Goal: Task Accomplishment & Management: Use online tool/utility

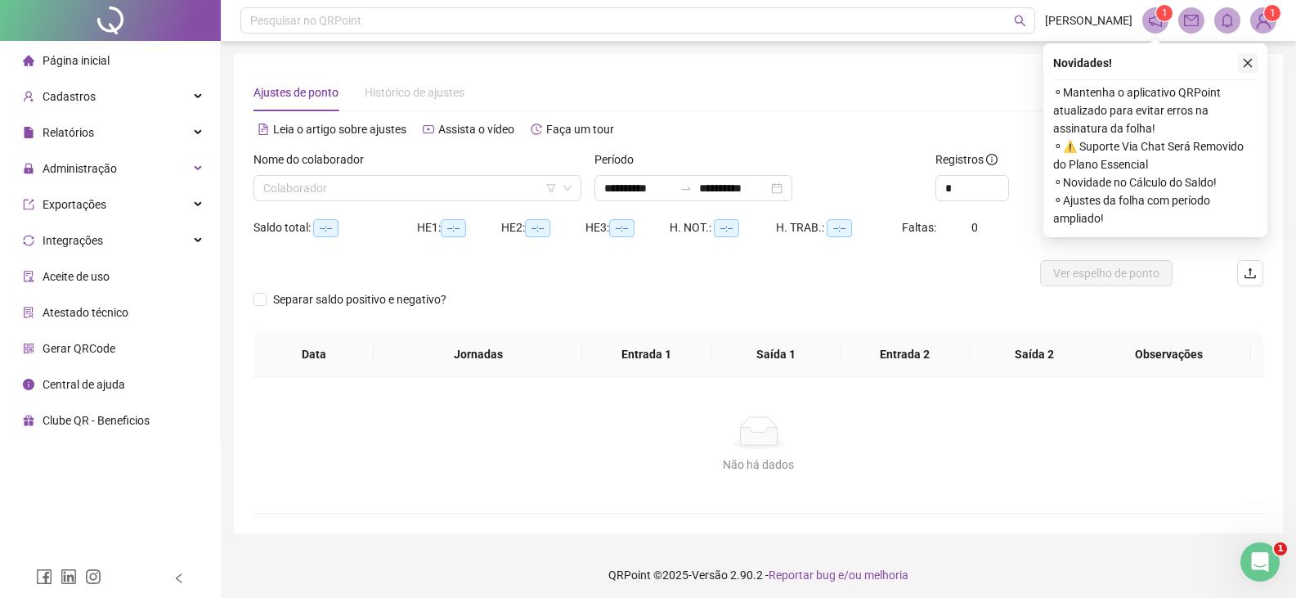
click at [1252, 65] on icon "close" at bounding box center [1247, 62] width 11 height 11
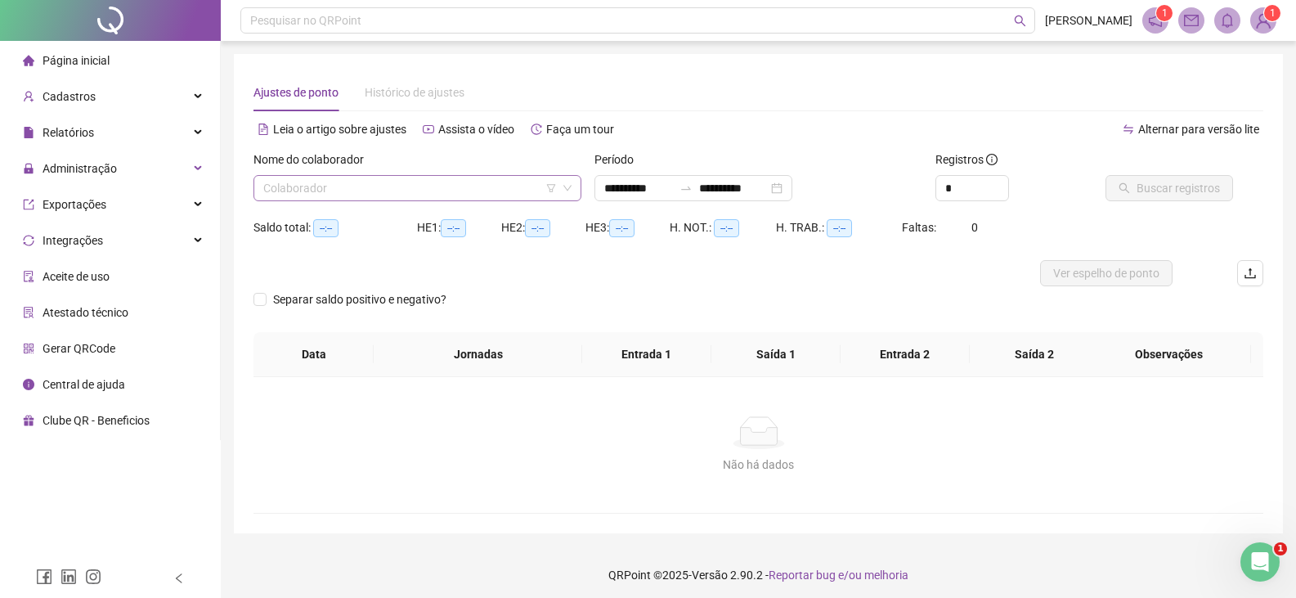
click at [426, 190] on input "search" at bounding box center [409, 188] width 293 height 25
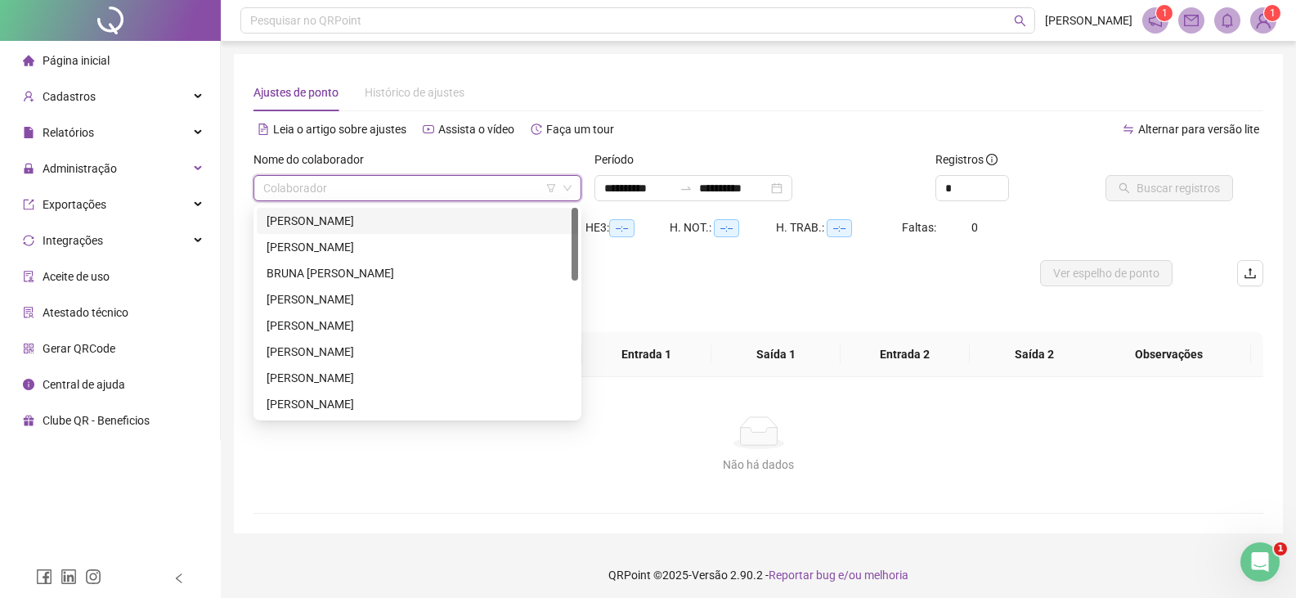
click at [360, 226] on div "[PERSON_NAME]" at bounding box center [417, 221] width 302 height 18
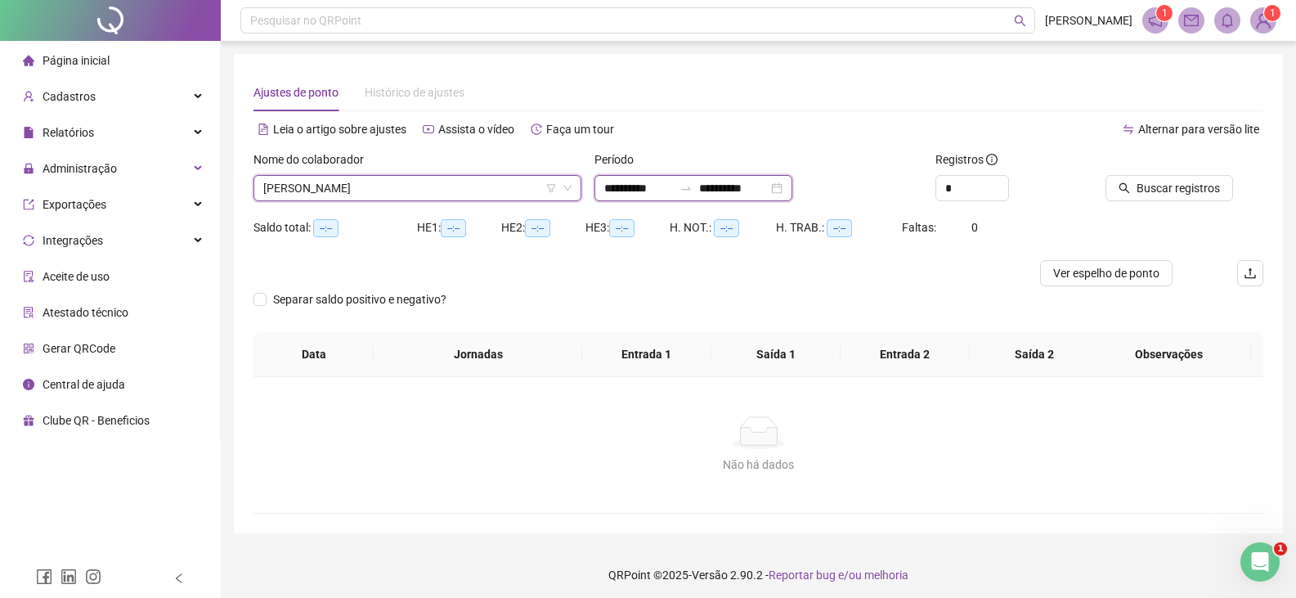
click at [673, 181] on input "**********" at bounding box center [638, 188] width 69 height 18
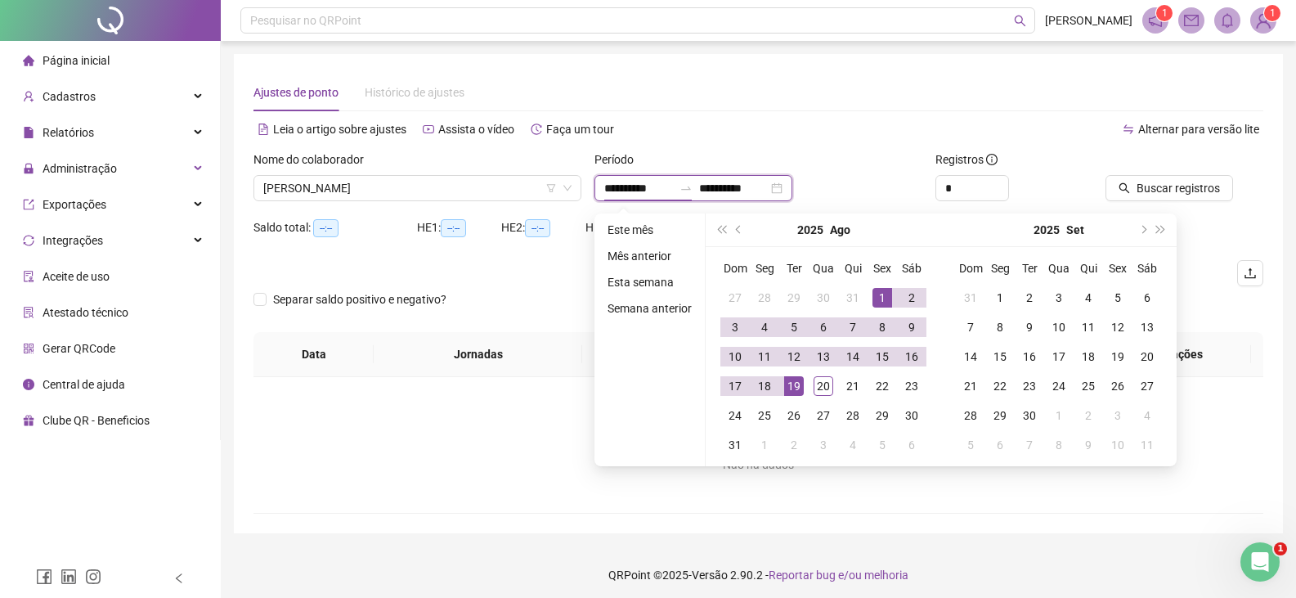
type input "**********"
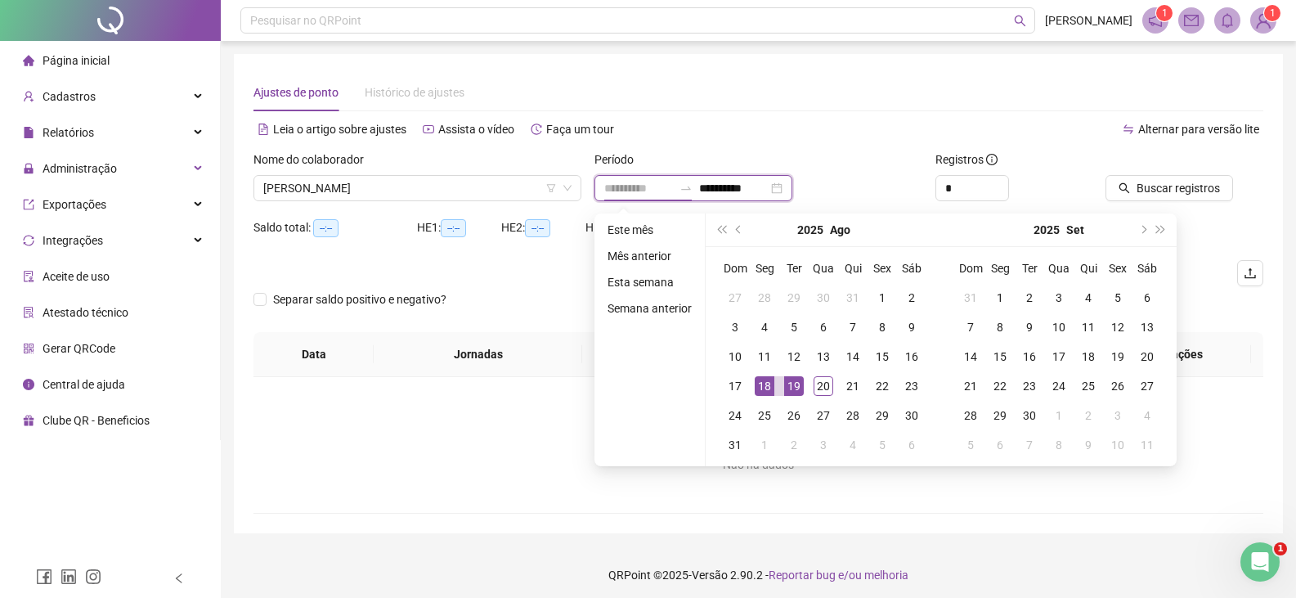
type input "**********"
click at [785, 382] on div "19" at bounding box center [794, 386] width 20 height 20
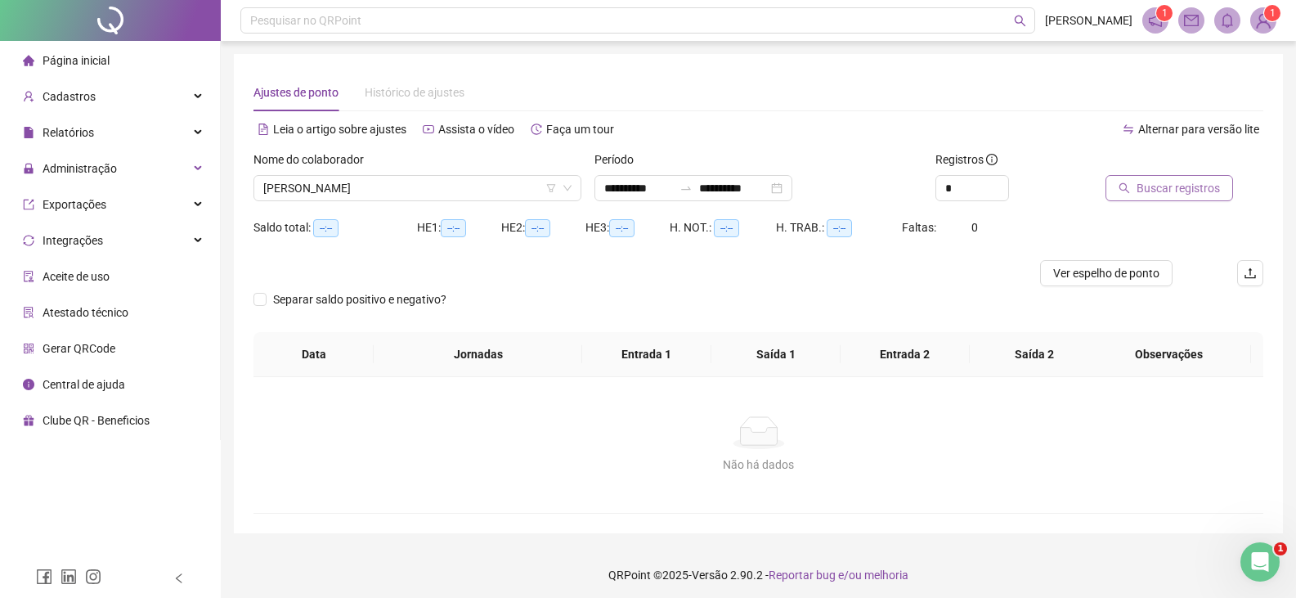
click at [1151, 196] on span "Buscar registros" at bounding box center [1177, 188] width 83 height 18
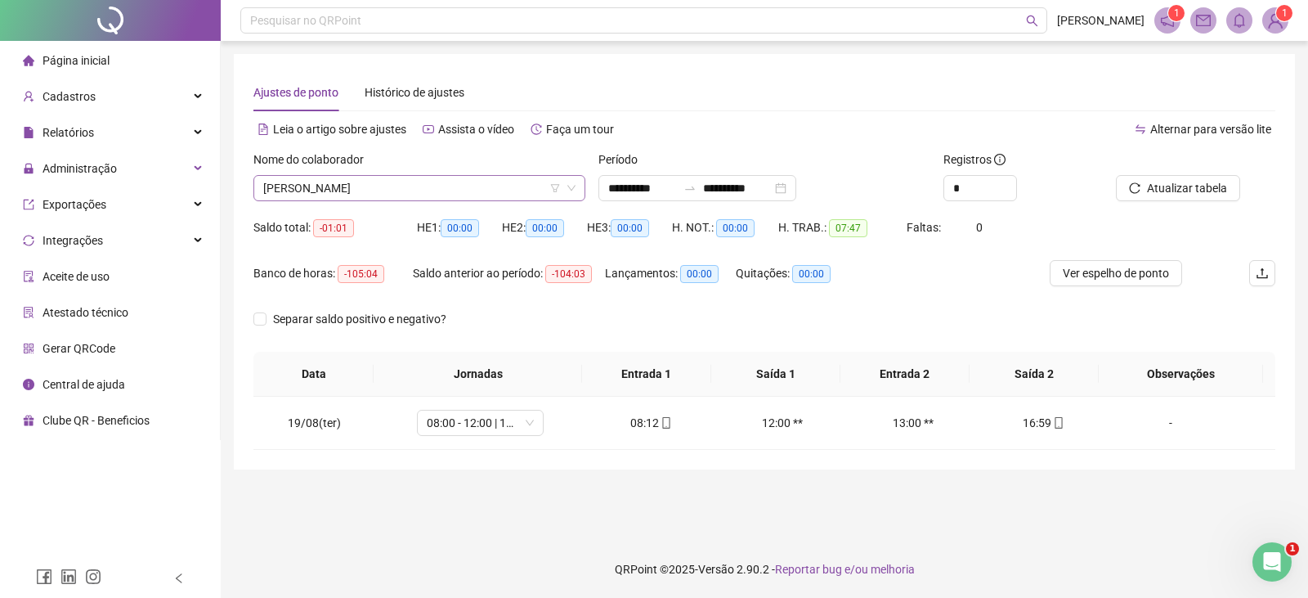
click at [483, 189] on span "[PERSON_NAME]" at bounding box center [419, 188] width 312 height 25
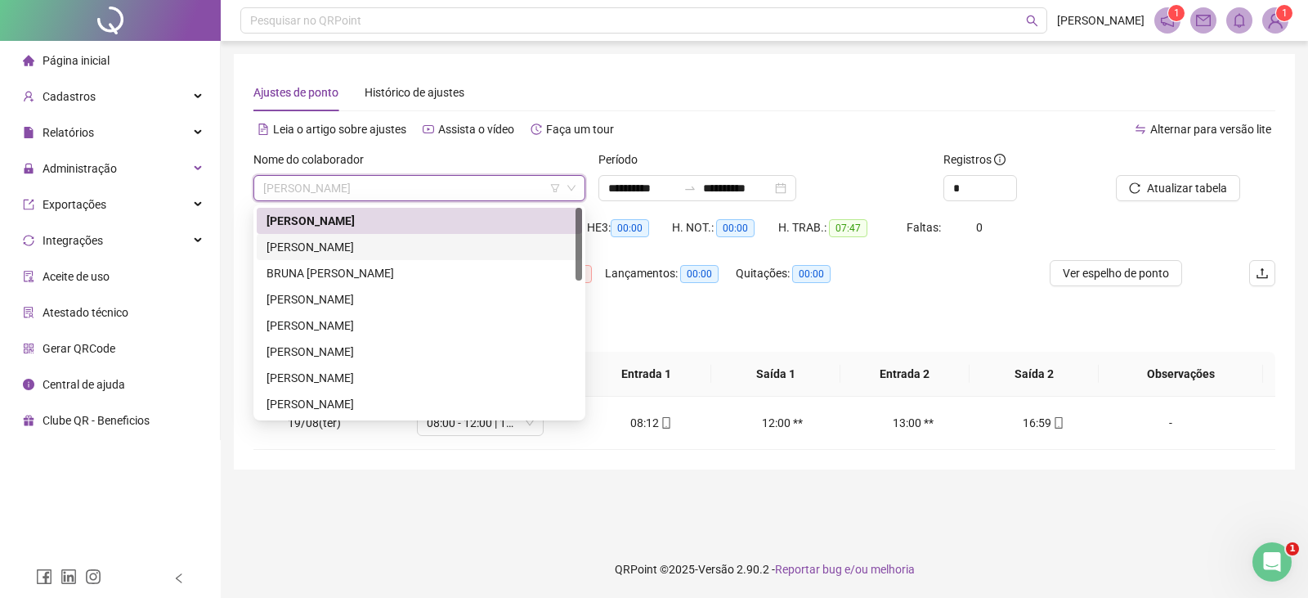
click at [343, 244] on div "[PERSON_NAME]" at bounding box center [419, 247] width 306 height 18
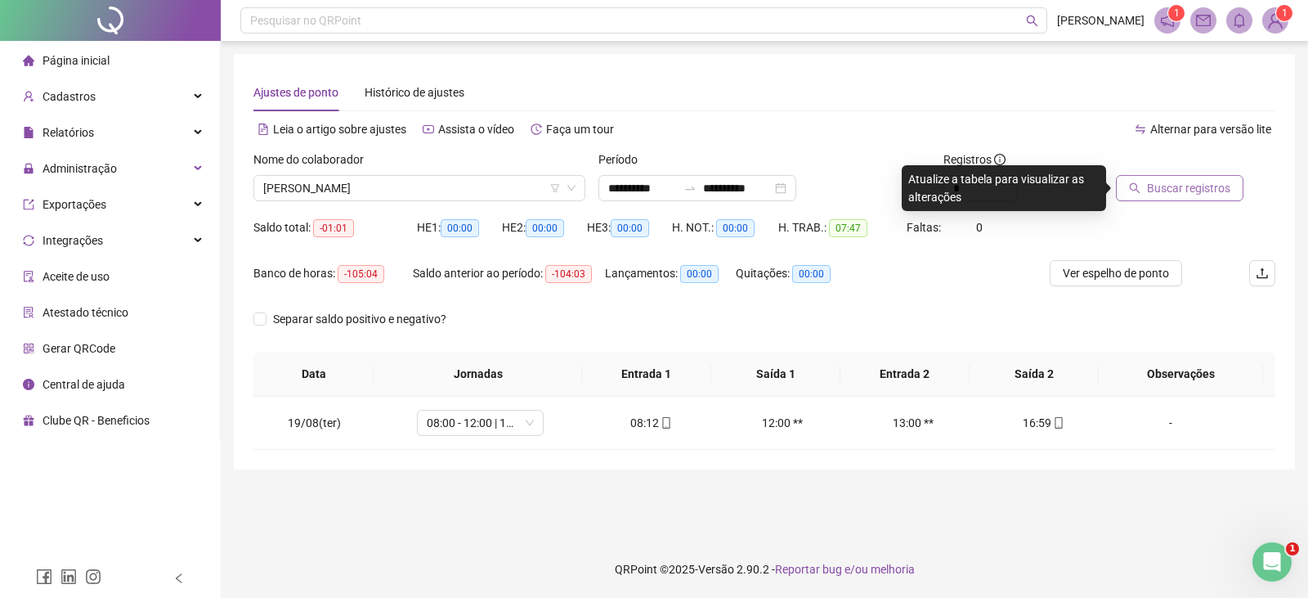
click at [1153, 186] on span "Buscar registros" at bounding box center [1188, 188] width 83 height 18
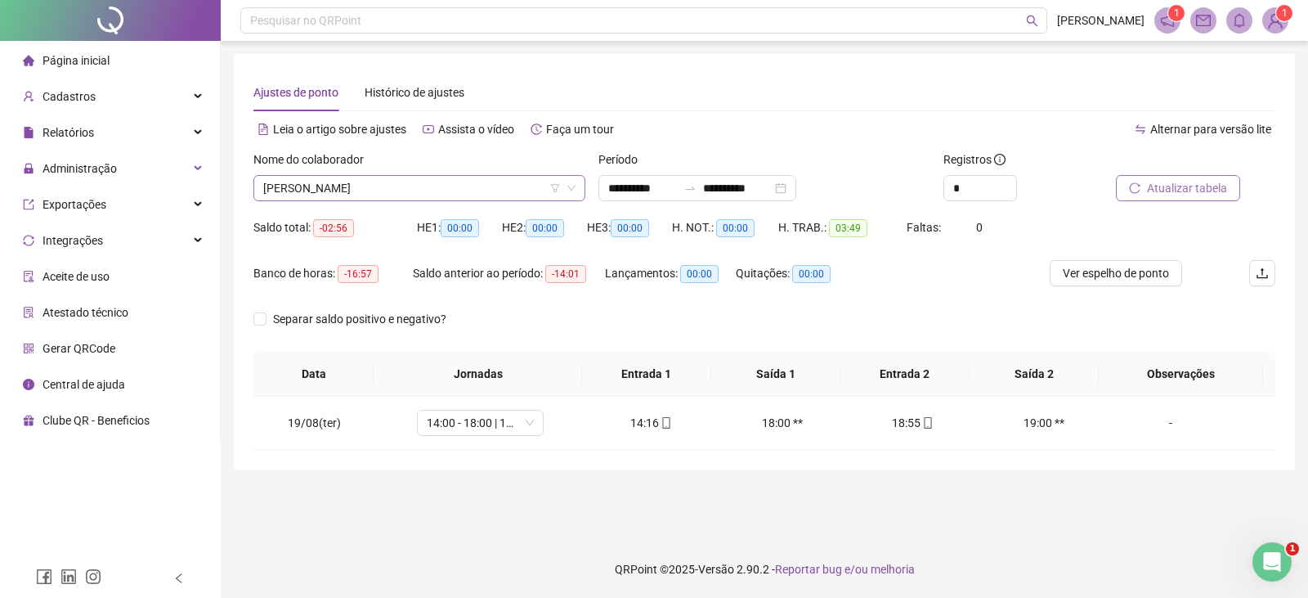
click at [473, 190] on span "[PERSON_NAME]" at bounding box center [419, 188] width 312 height 25
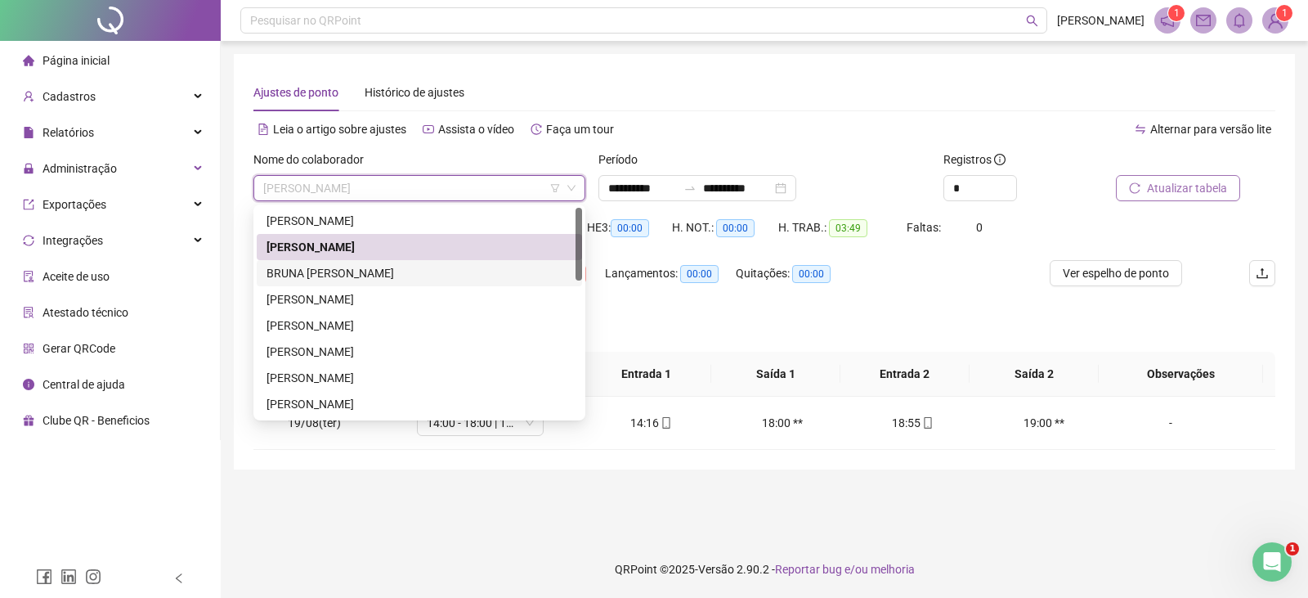
click at [359, 264] on div "BRUNA [PERSON_NAME]" at bounding box center [419, 273] width 306 height 18
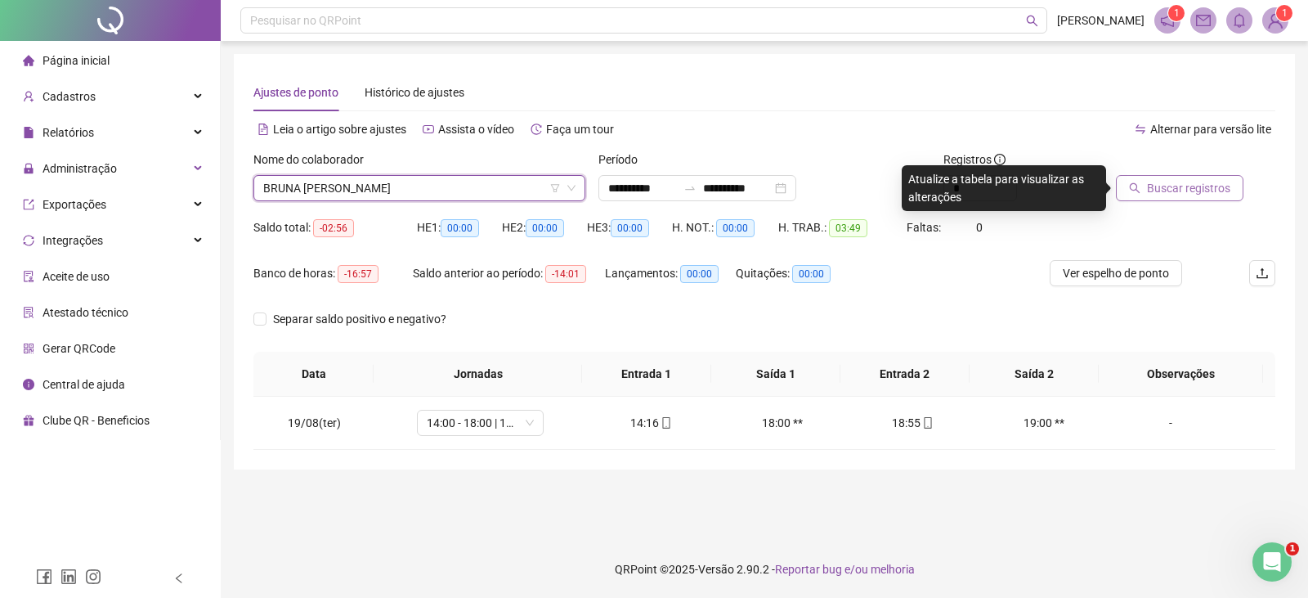
click at [1159, 186] on span "Buscar registros" at bounding box center [1188, 188] width 83 height 18
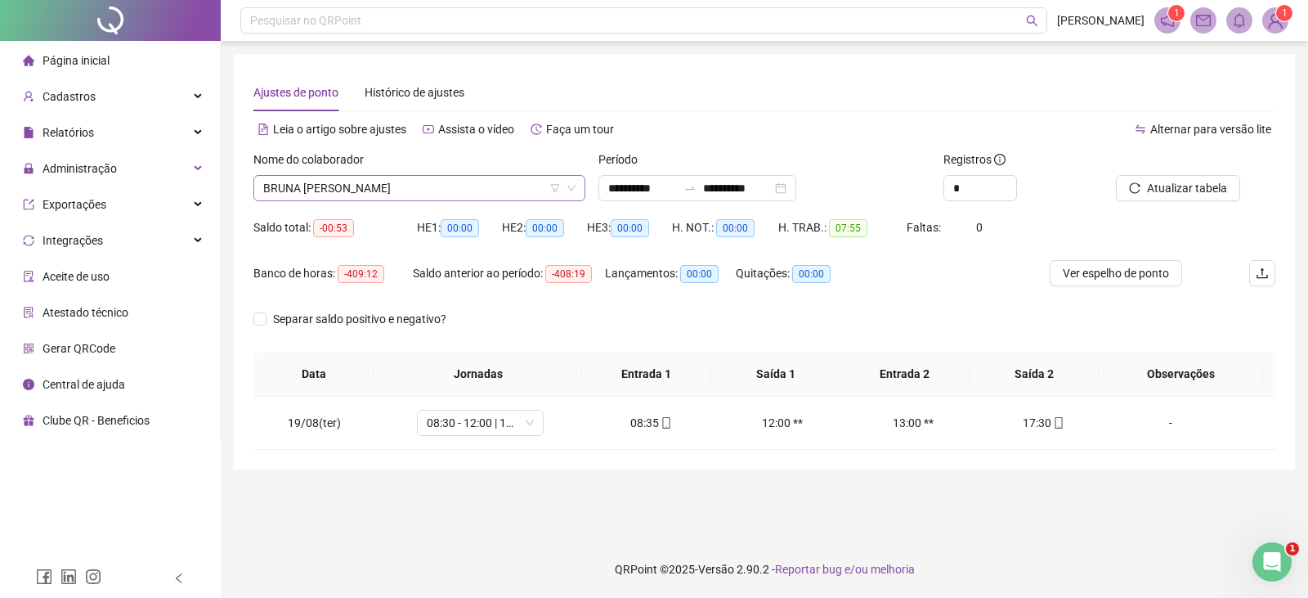
click at [429, 190] on span "BRUNA [PERSON_NAME]" at bounding box center [419, 188] width 312 height 25
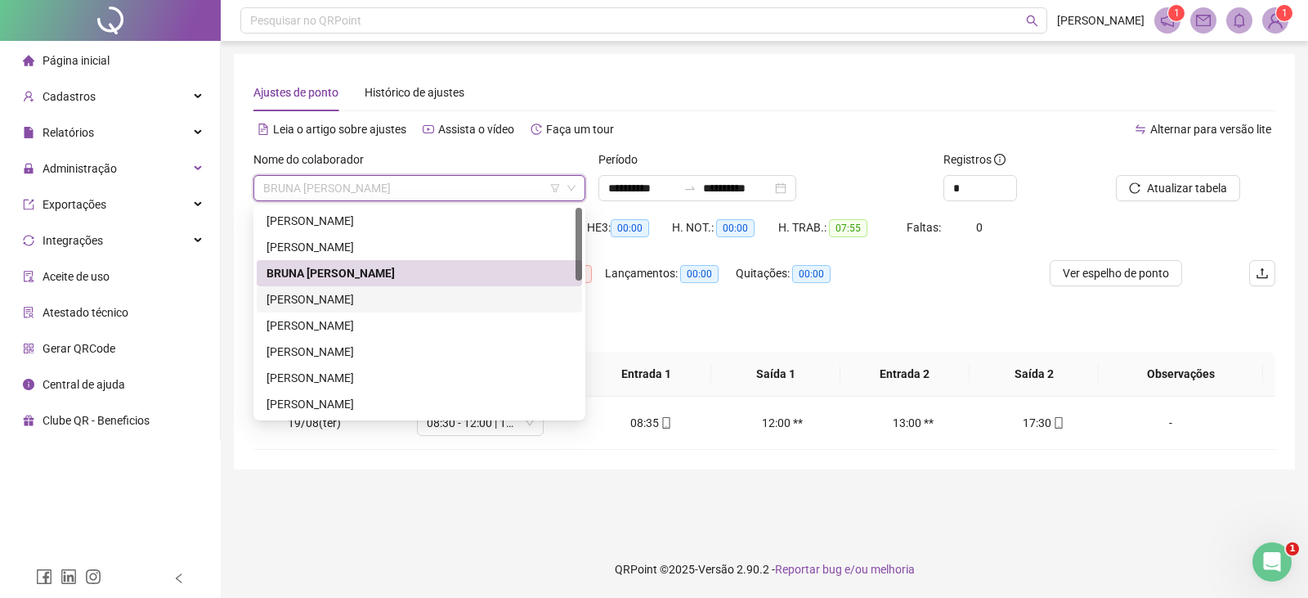
click at [353, 298] on div "[PERSON_NAME]" at bounding box center [419, 299] width 306 height 18
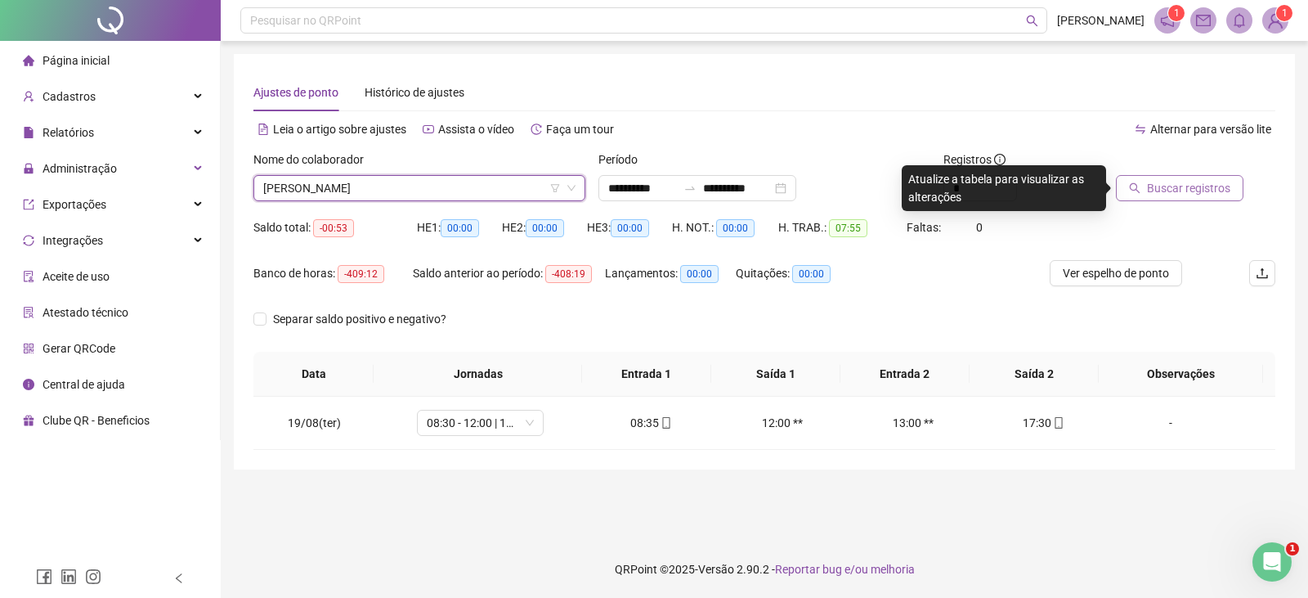
click at [1175, 191] on span "Buscar registros" at bounding box center [1188, 188] width 83 height 18
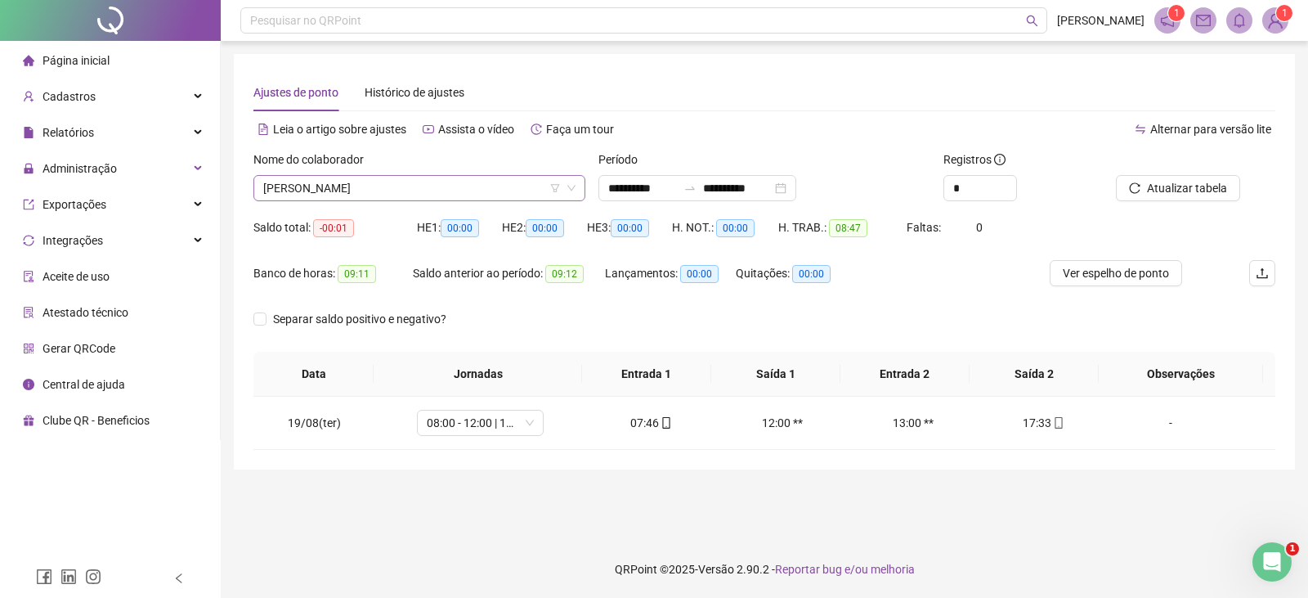
click at [499, 186] on span "[PERSON_NAME]" at bounding box center [419, 188] width 312 height 25
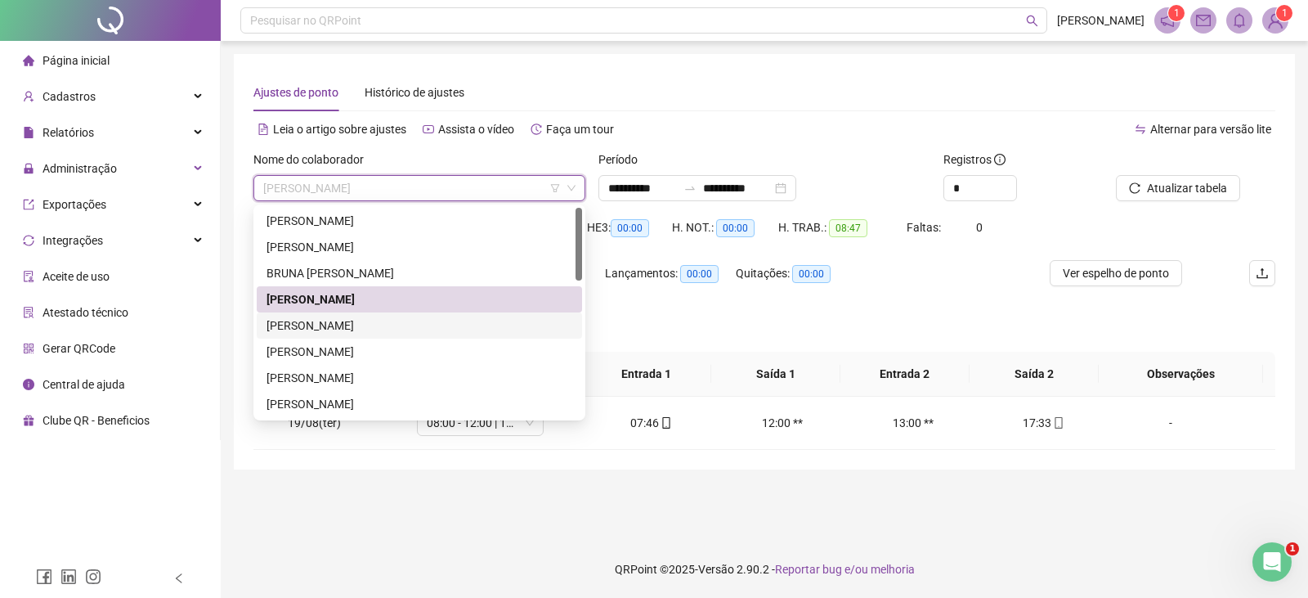
drag, startPoint x: 386, startPoint y: 323, endPoint x: 588, endPoint y: 338, distance: 202.4
click at [386, 322] on div "[PERSON_NAME]" at bounding box center [419, 325] width 306 height 18
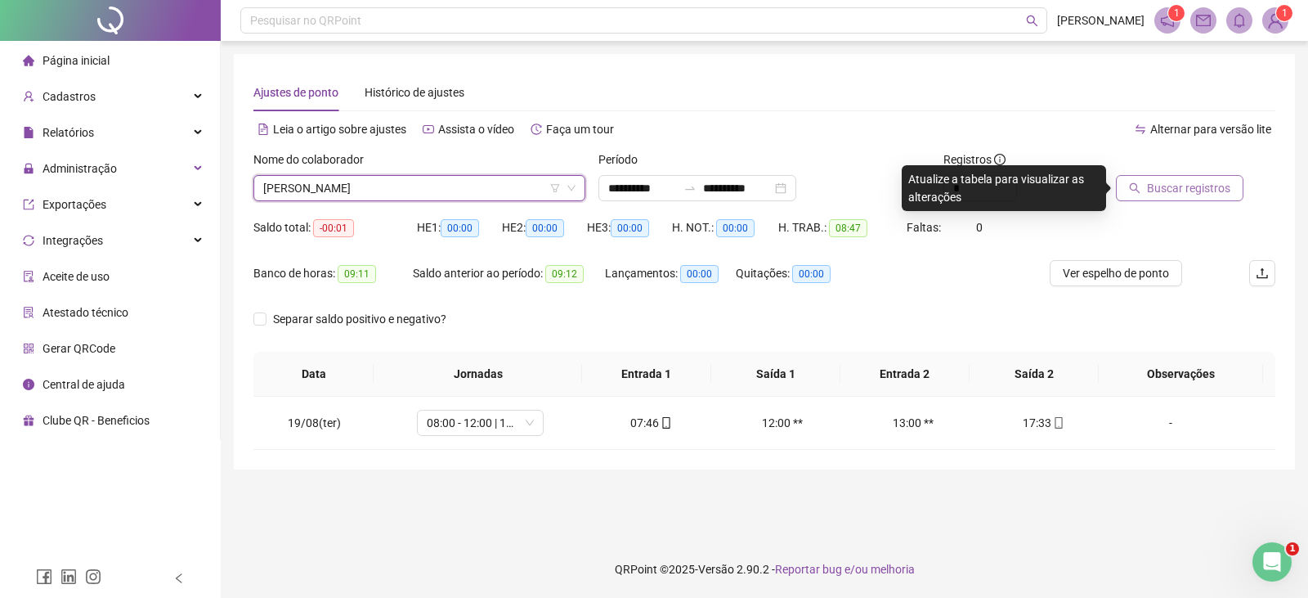
click at [1166, 188] on span "Buscar registros" at bounding box center [1188, 188] width 83 height 18
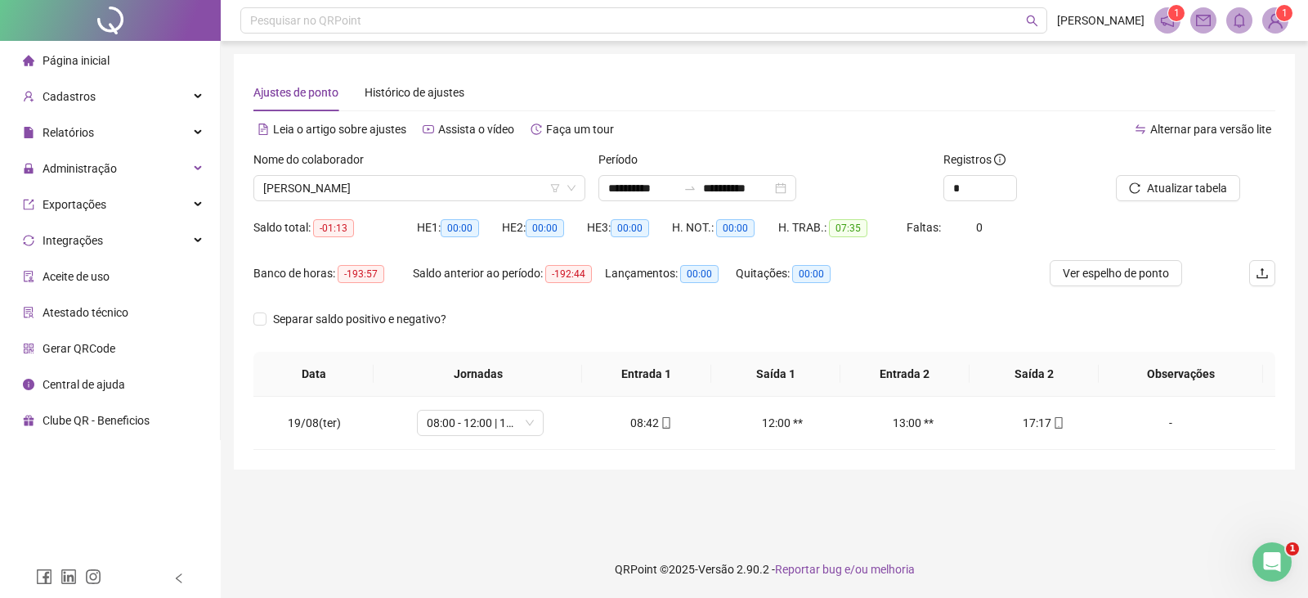
click at [477, 172] on div "Nome do colaborador" at bounding box center [419, 162] width 332 height 25
click at [476, 180] on span "[PERSON_NAME]" at bounding box center [419, 188] width 312 height 25
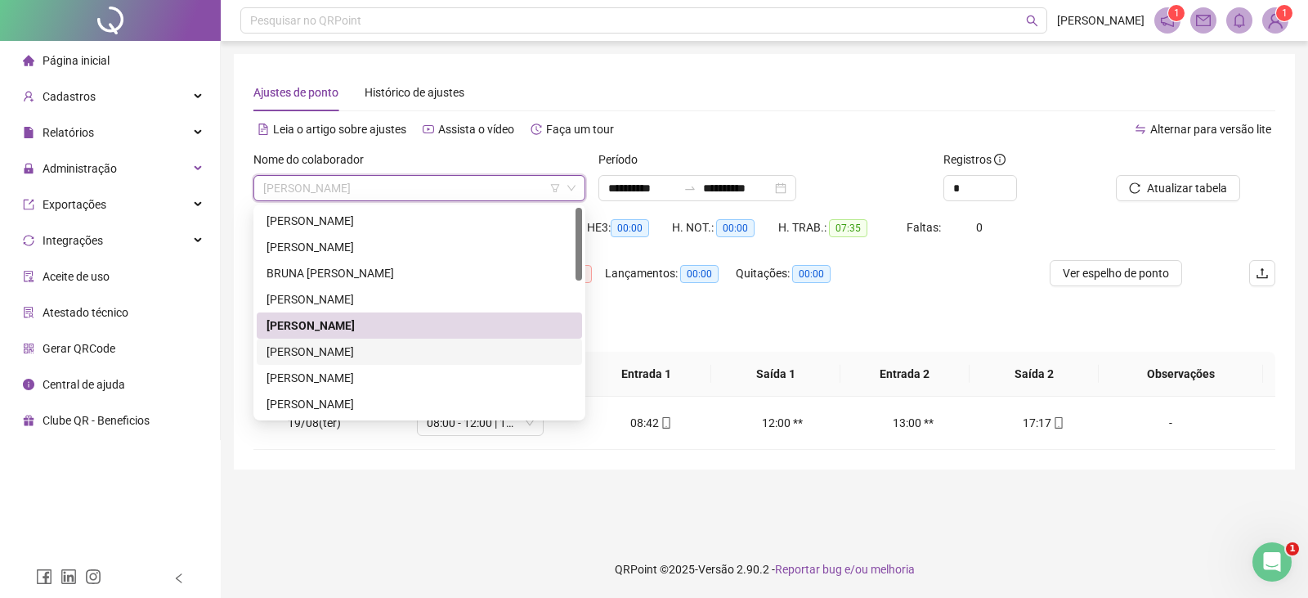
scroll to position [82, 0]
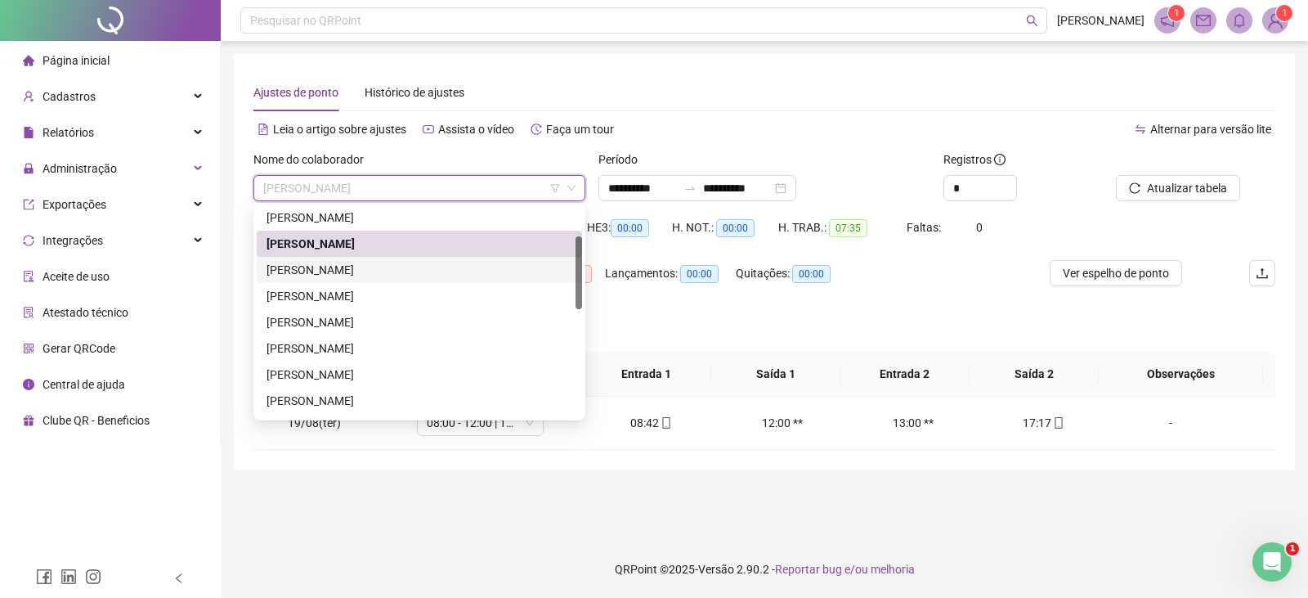
click at [412, 274] on div "[PERSON_NAME]" at bounding box center [419, 270] width 306 height 18
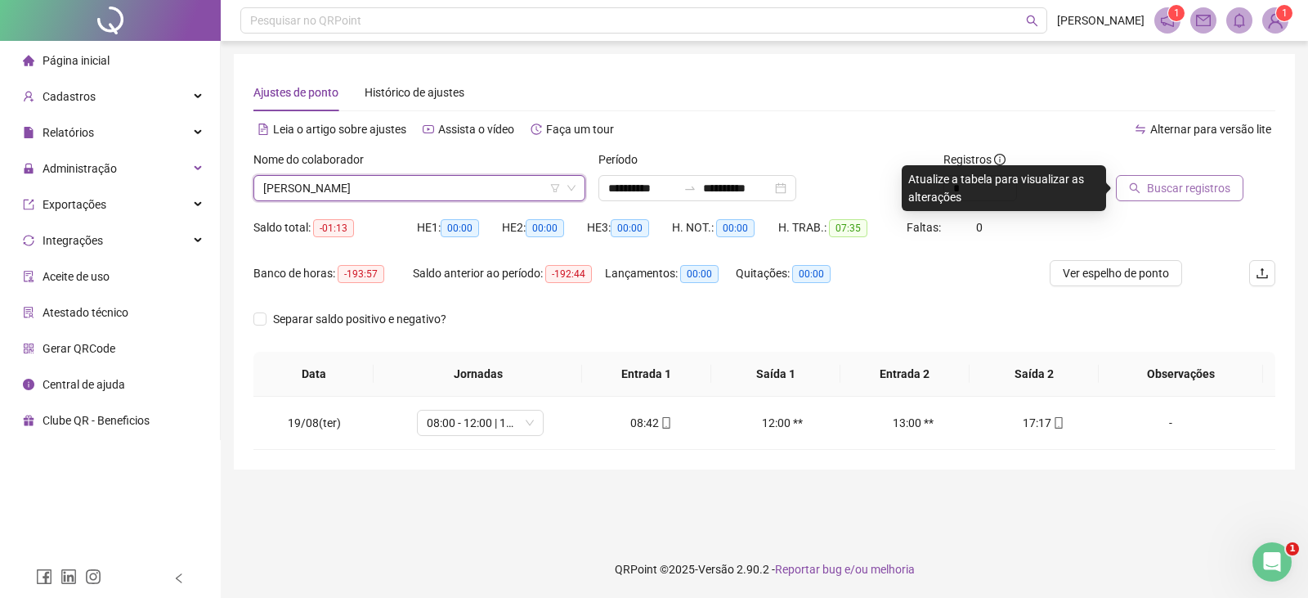
click at [1153, 187] on span "Buscar registros" at bounding box center [1188, 188] width 83 height 18
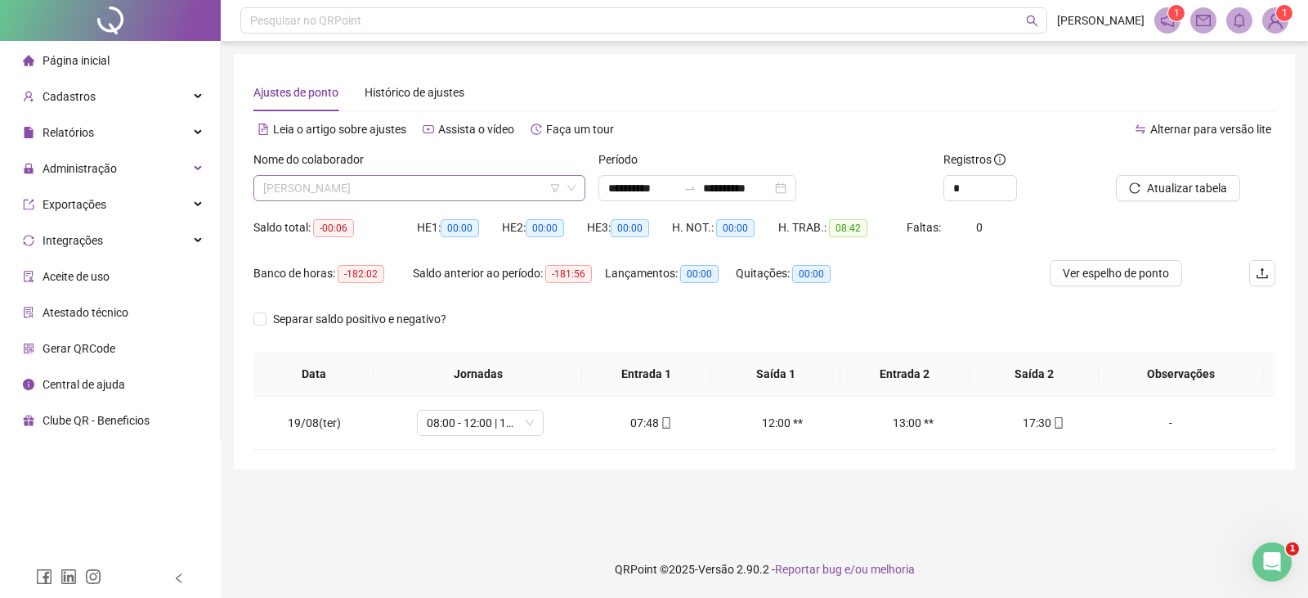
click at [522, 181] on span "[PERSON_NAME]" at bounding box center [419, 188] width 312 height 25
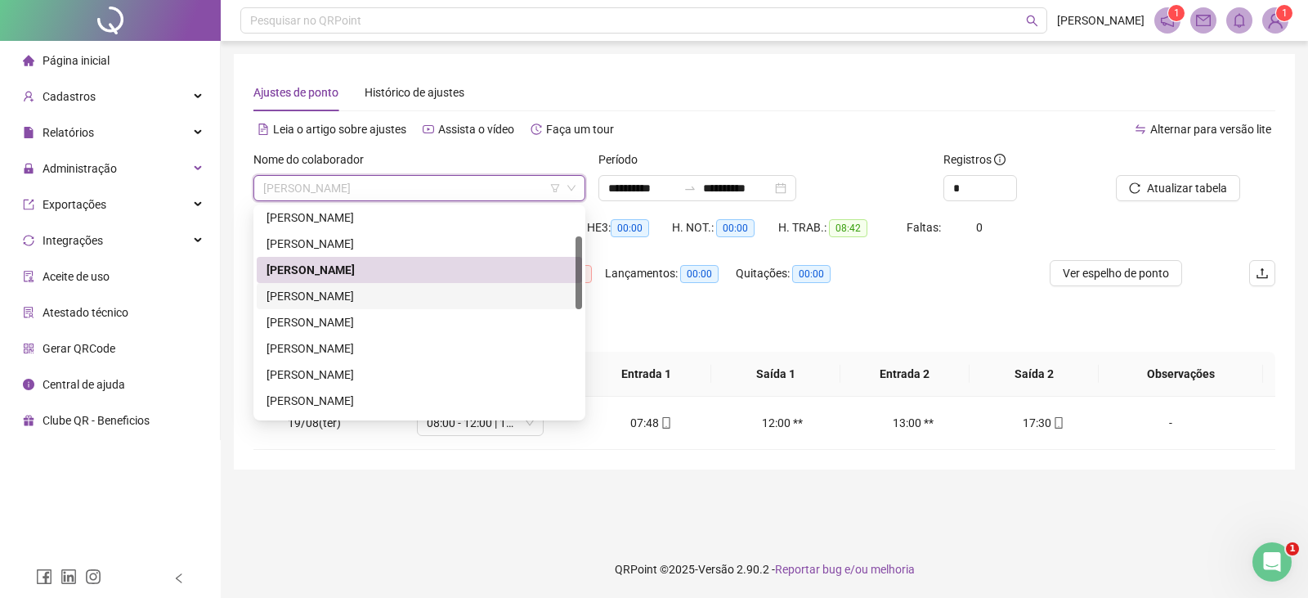
click at [371, 294] on div "[PERSON_NAME]" at bounding box center [419, 296] width 306 height 18
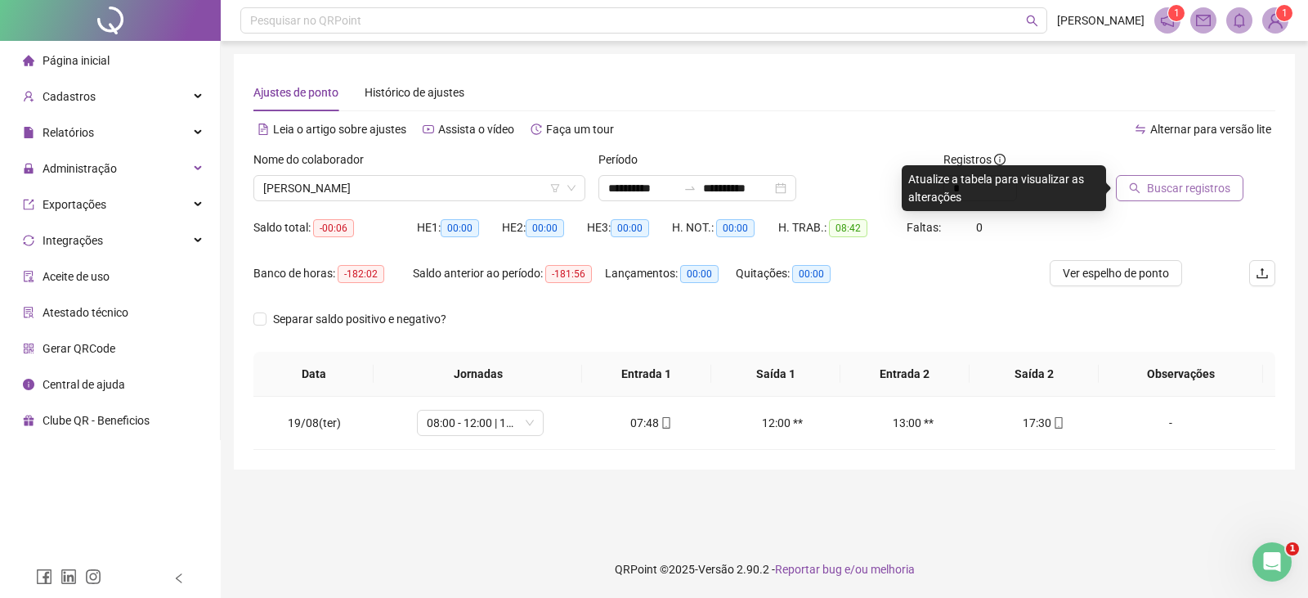
click at [1161, 183] on span "Buscar registros" at bounding box center [1188, 188] width 83 height 18
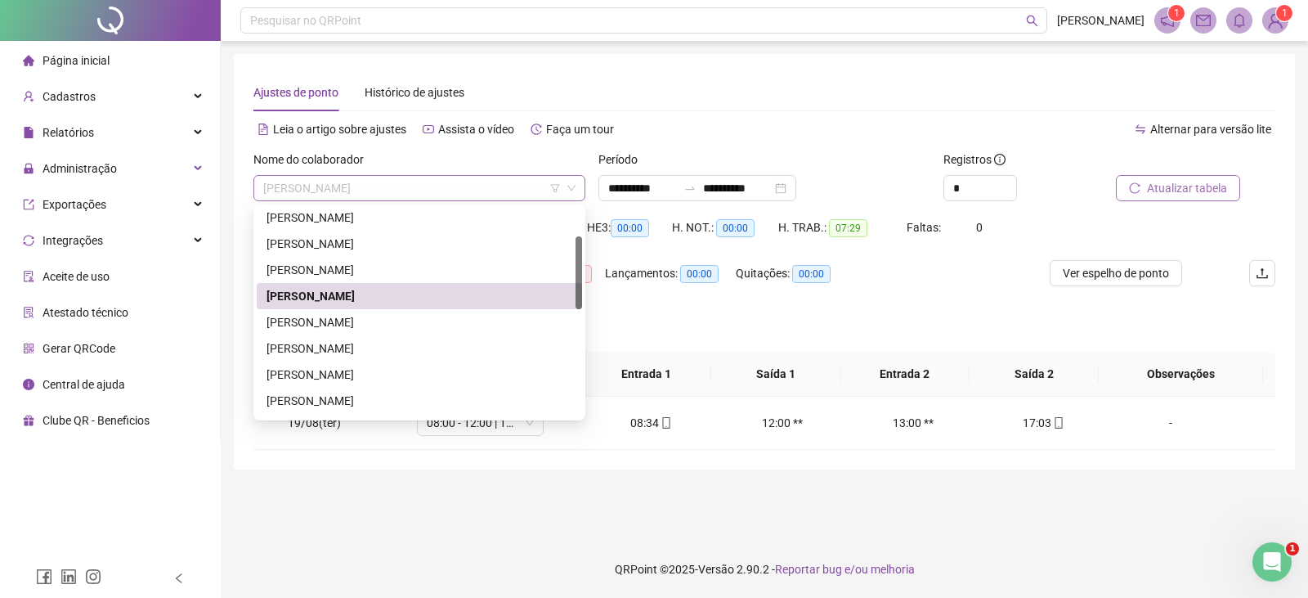
click at [470, 184] on span "[PERSON_NAME]" at bounding box center [419, 188] width 312 height 25
click at [385, 326] on div "[PERSON_NAME]" at bounding box center [419, 322] width 306 height 18
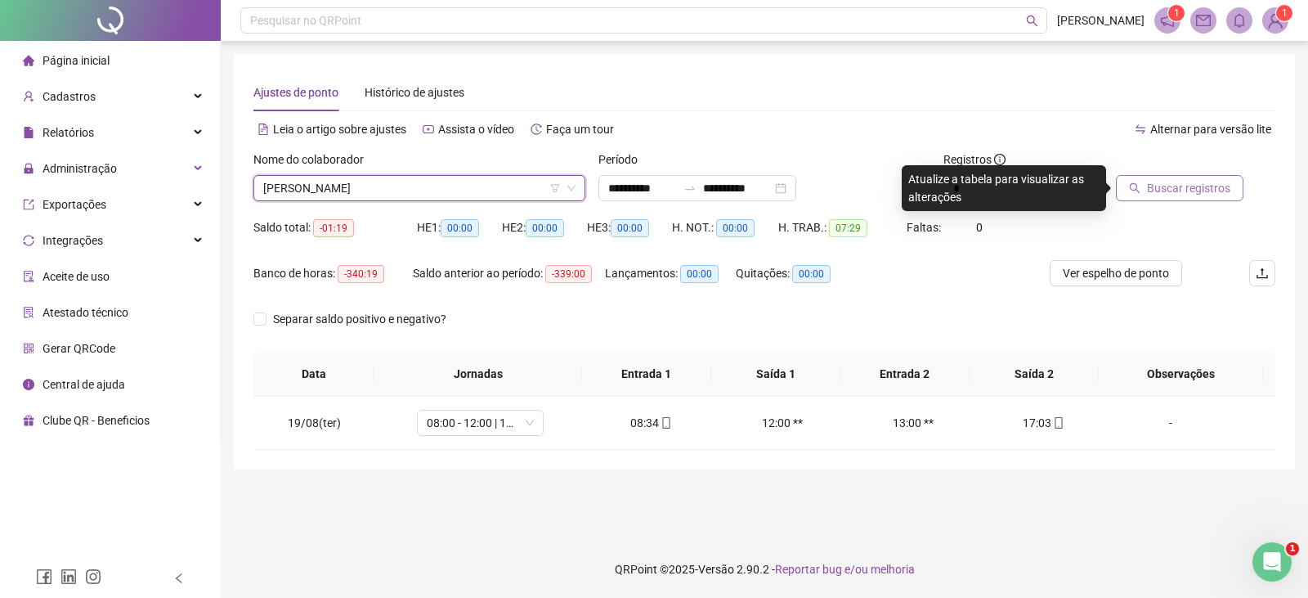
click at [1149, 192] on span "Buscar registros" at bounding box center [1188, 188] width 83 height 18
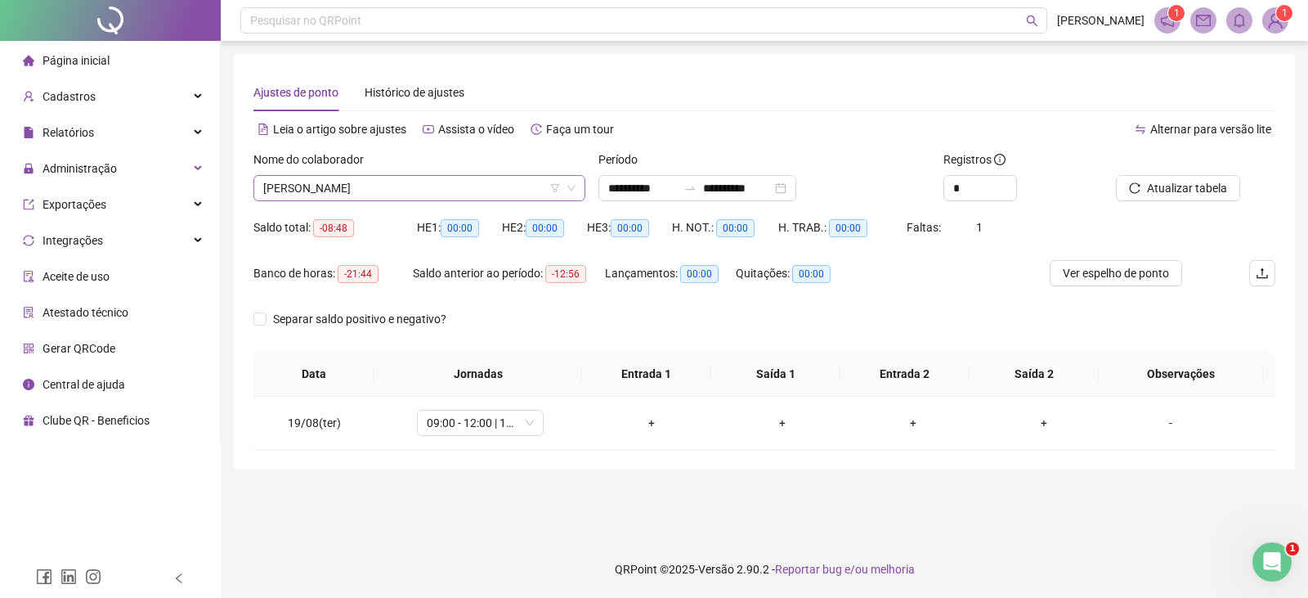
click at [512, 186] on span "[PERSON_NAME]" at bounding box center [419, 188] width 312 height 25
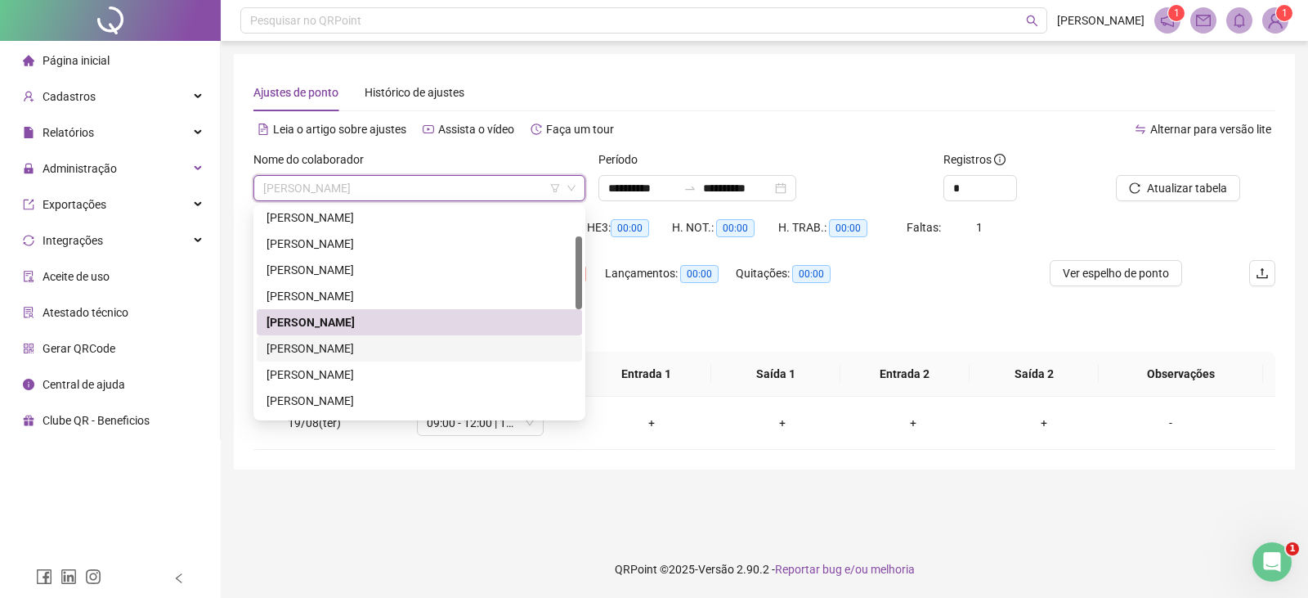
click at [385, 343] on div "[PERSON_NAME]" at bounding box center [419, 348] width 306 height 18
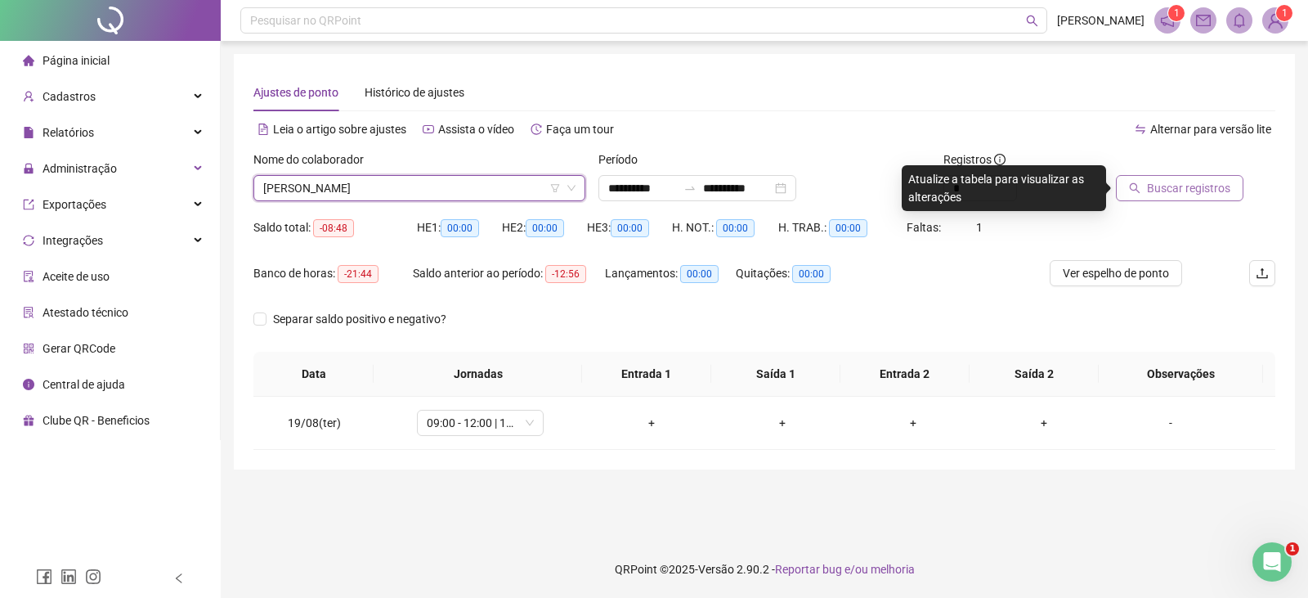
click at [1178, 187] on span "Buscar registros" at bounding box center [1188, 188] width 83 height 18
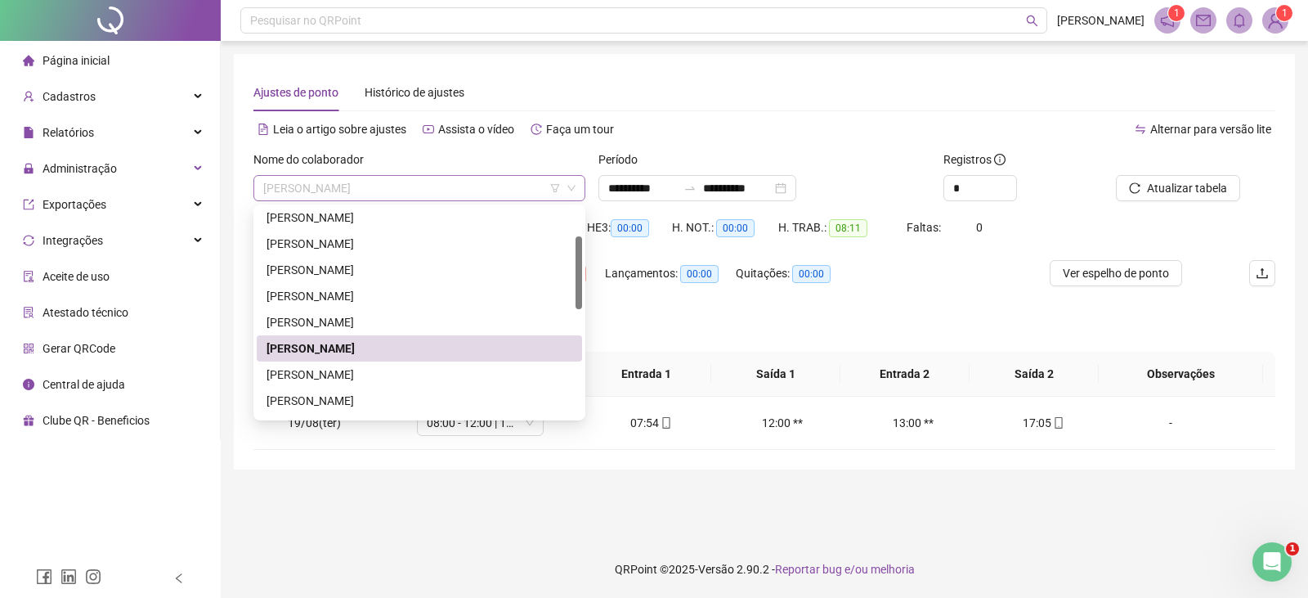
click at [468, 183] on span "[PERSON_NAME]" at bounding box center [419, 188] width 312 height 25
click at [424, 352] on div "[PERSON_NAME]" at bounding box center [419, 348] width 306 height 18
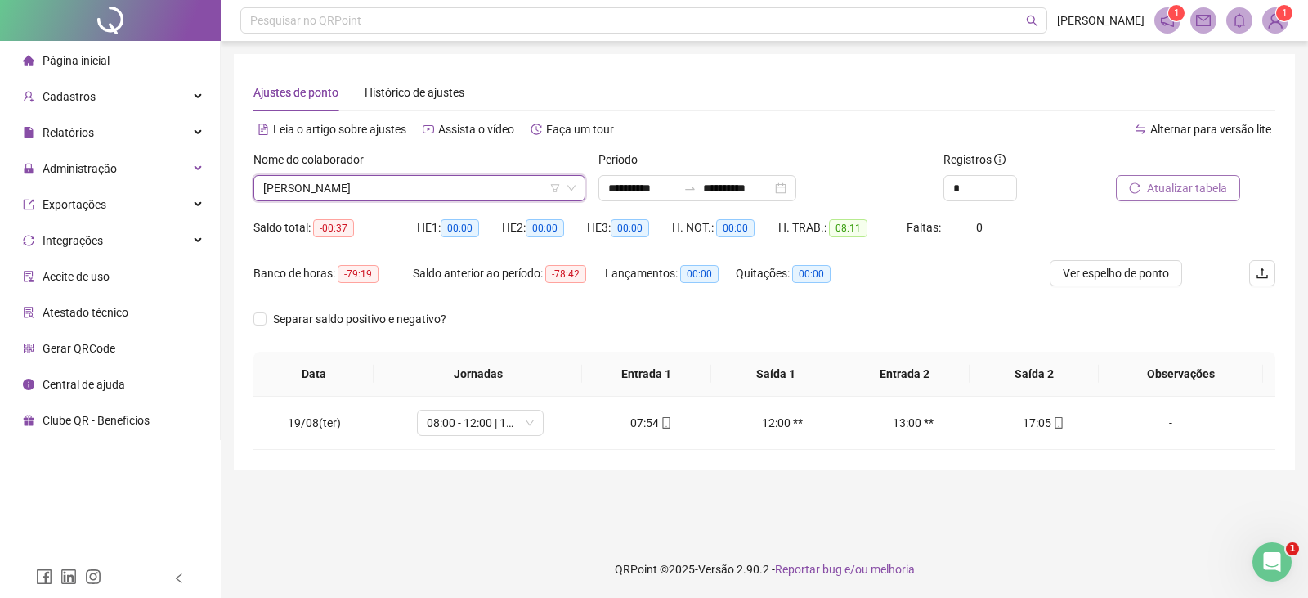
click at [1177, 194] on span "Atualizar tabela" at bounding box center [1187, 188] width 80 height 18
click at [472, 193] on span "[PERSON_NAME]" at bounding box center [419, 188] width 312 height 25
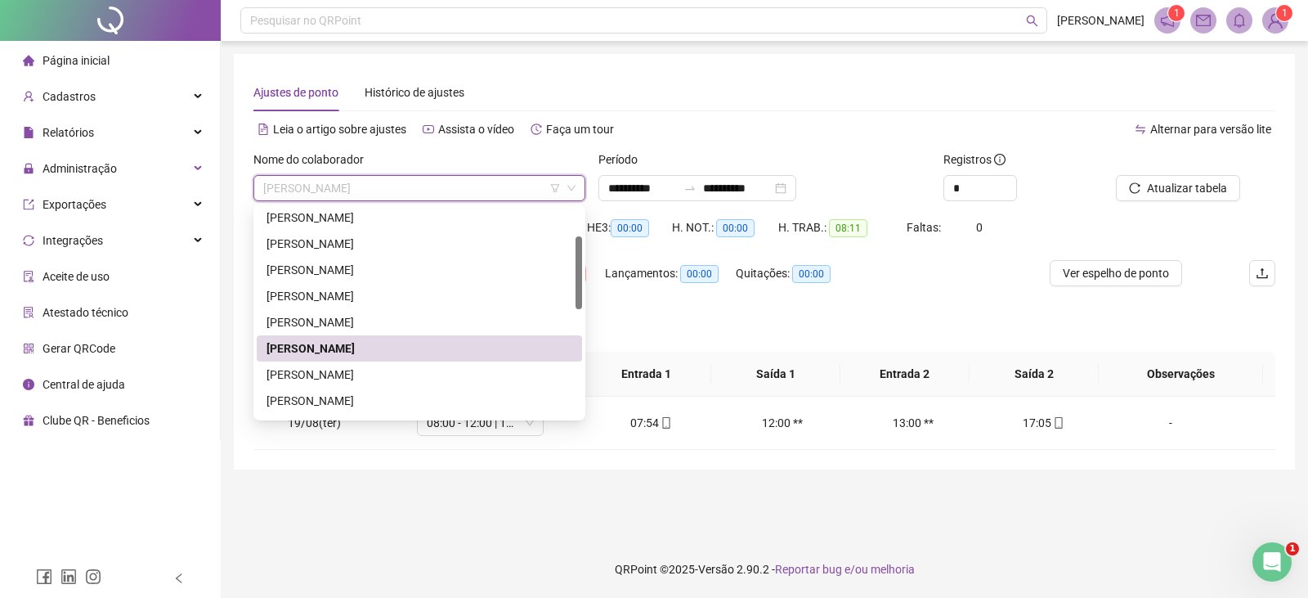
click at [413, 339] on div "[PERSON_NAME]" at bounding box center [419, 348] width 306 height 18
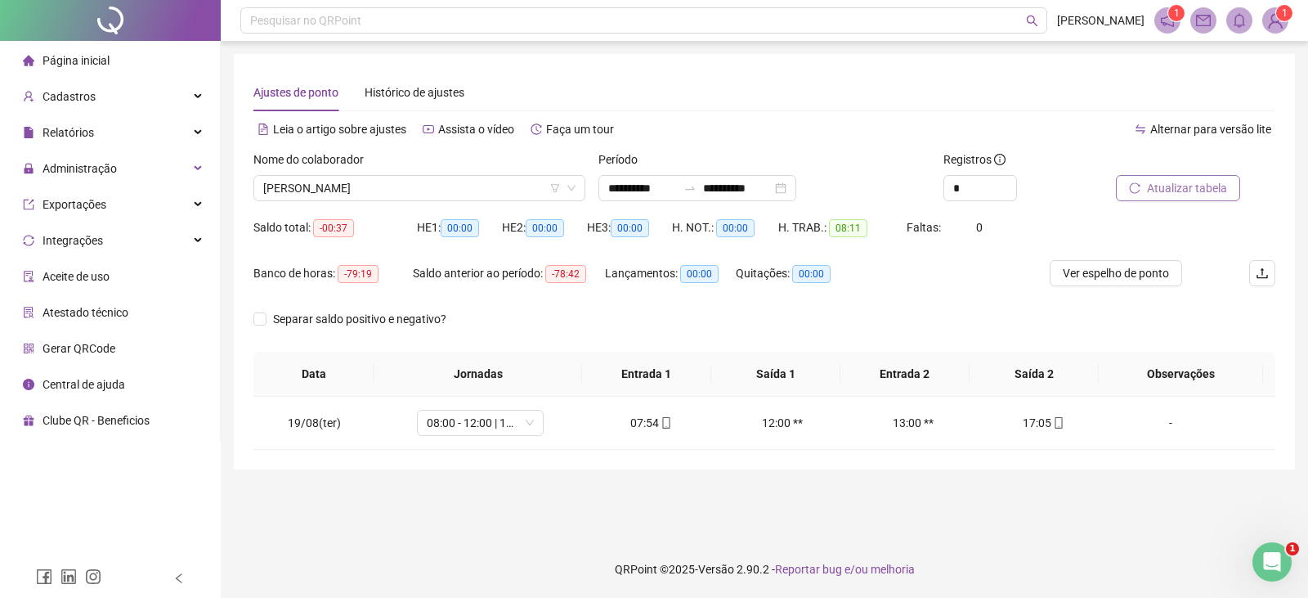
click at [1171, 178] on button "Atualizar tabela" at bounding box center [1178, 188] width 124 height 26
click at [500, 181] on span "[PERSON_NAME]" at bounding box center [419, 188] width 312 height 25
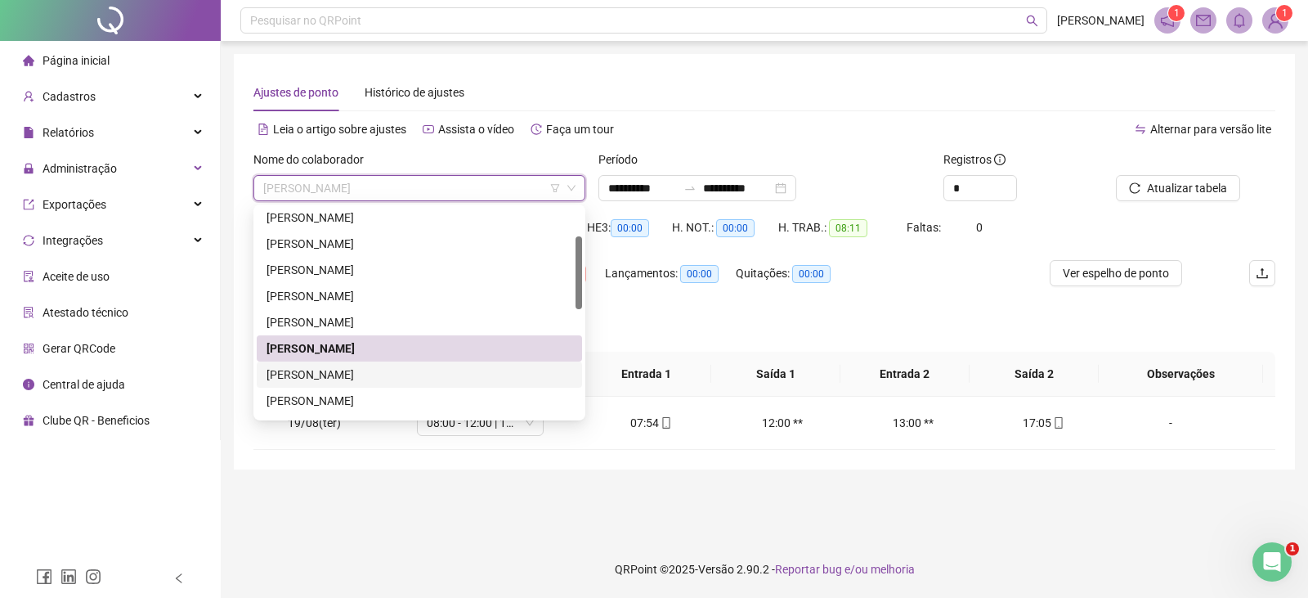
drag, startPoint x: 438, startPoint y: 376, endPoint x: 472, endPoint y: 377, distance: 34.3
click at [439, 376] on div "[PERSON_NAME]" at bounding box center [419, 374] width 306 height 18
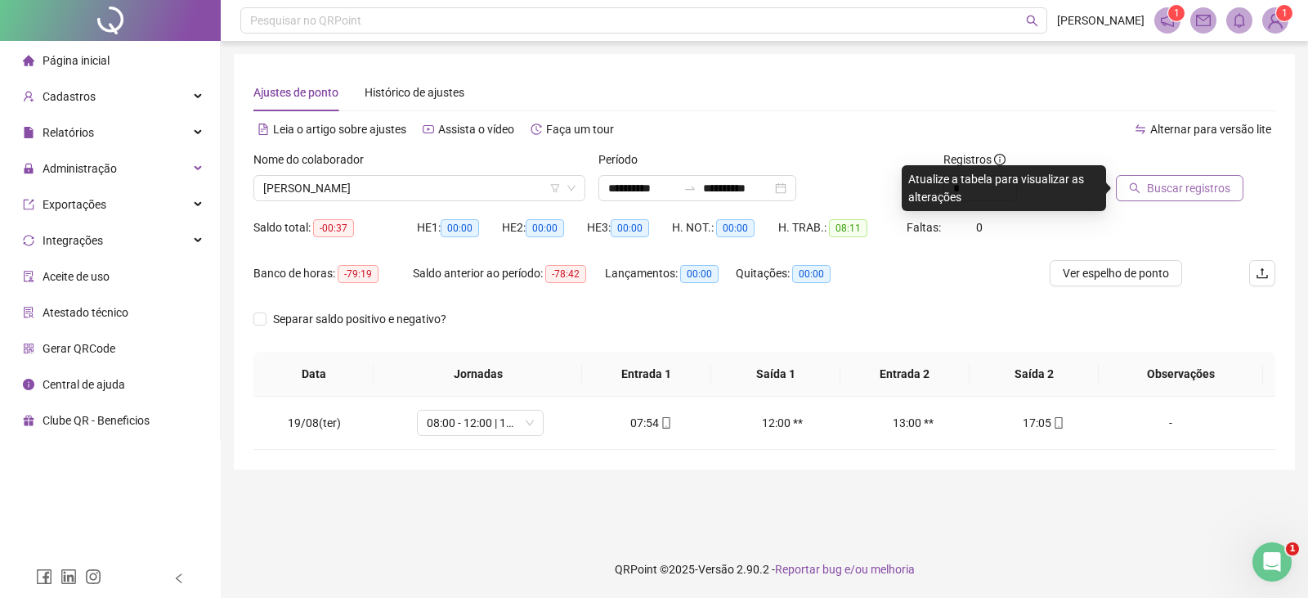
click at [1207, 188] on span "Buscar registros" at bounding box center [1188, 188] width 83 height 18
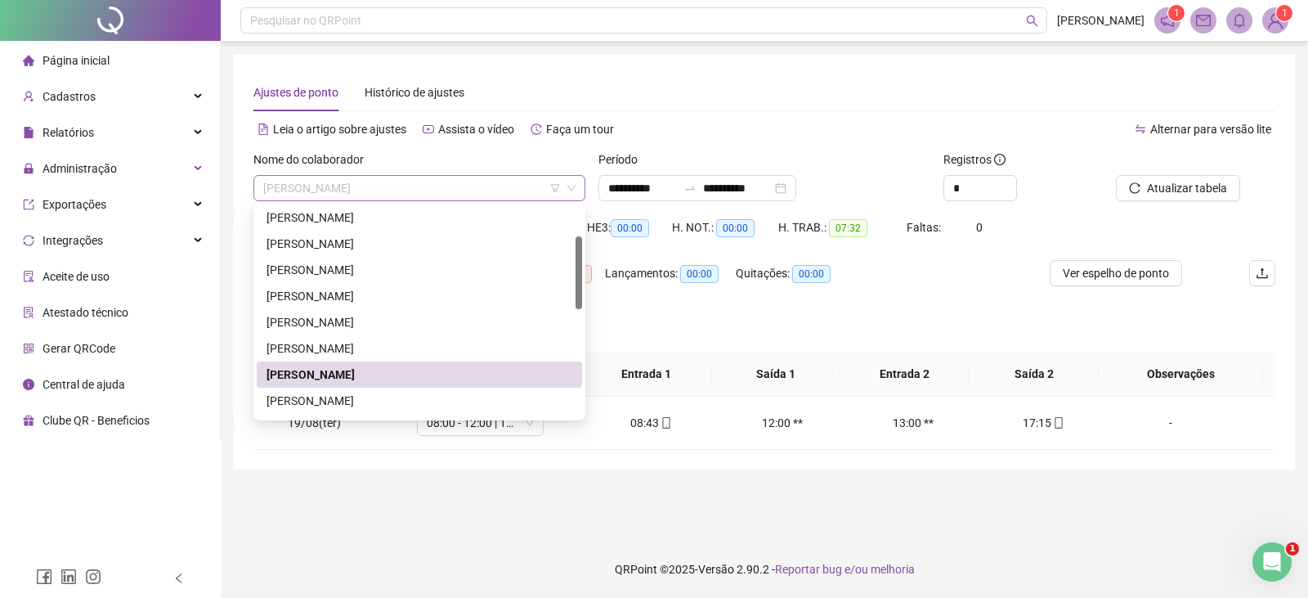
drag, startPoint x: 457, startPoint y: 187, endPoint x: 453, endPoint y: 240, distance: 52.5
click at [459, 187] on span "[PERSON_NAME]" at bounding box center [419, 188] width 312 height 25
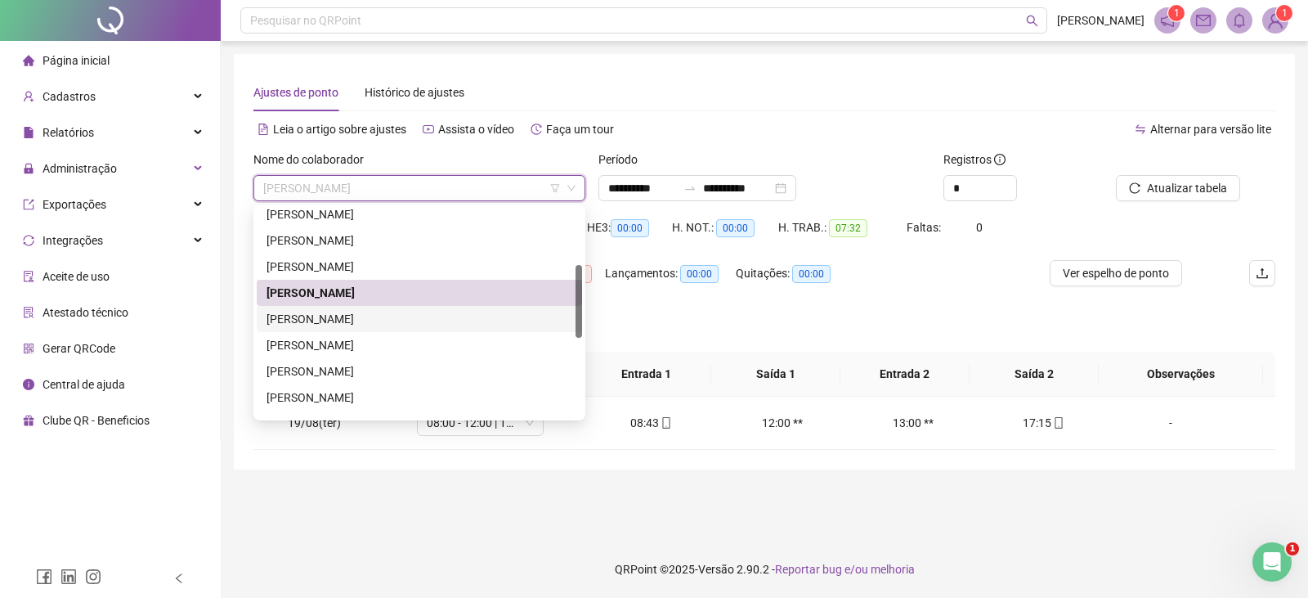
click at [418, 312] on div "[PERSON_NAME]" at bounding box center [419, 319] width 306 height 18
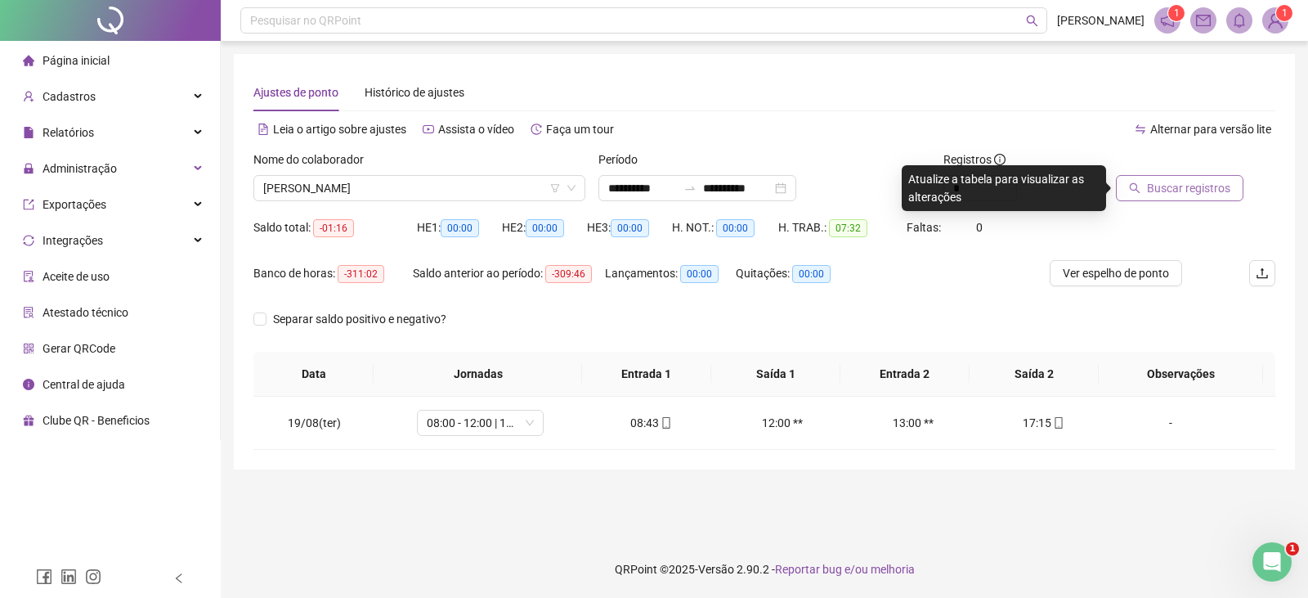
click at [1166, 184] on span "Buscar registros" at bounding box center [1188, 188] width 83 height 18
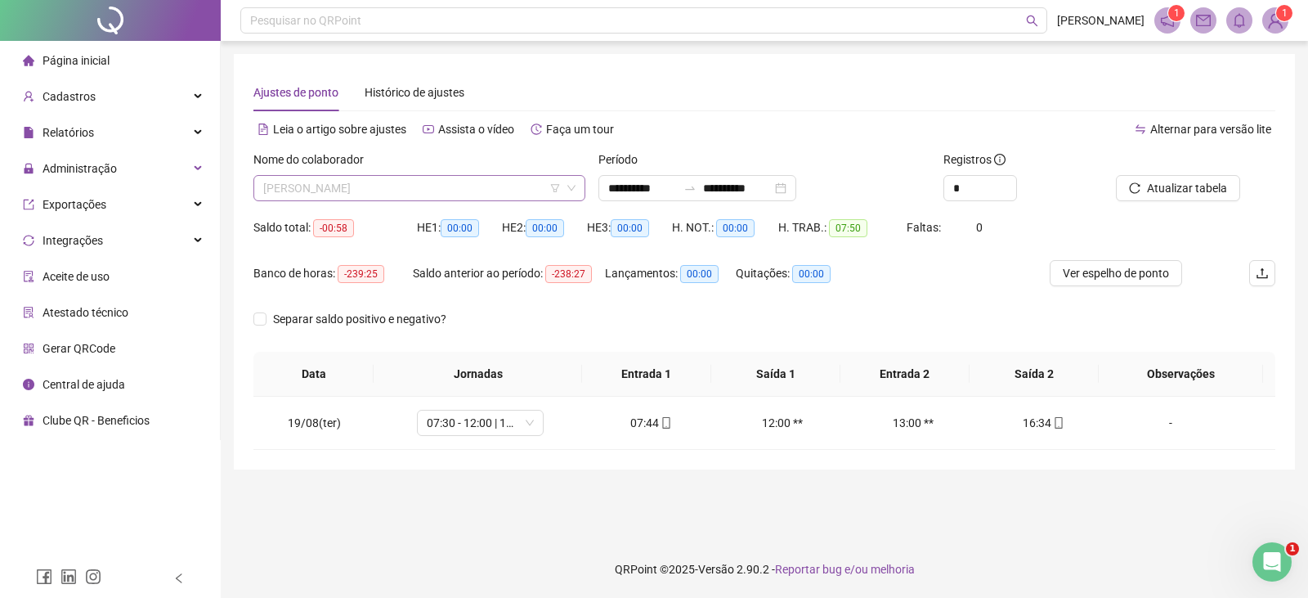
click at [507, 189] on span "[PERSON_NAME]" at bounding box center [419, 188] width 312 height 25
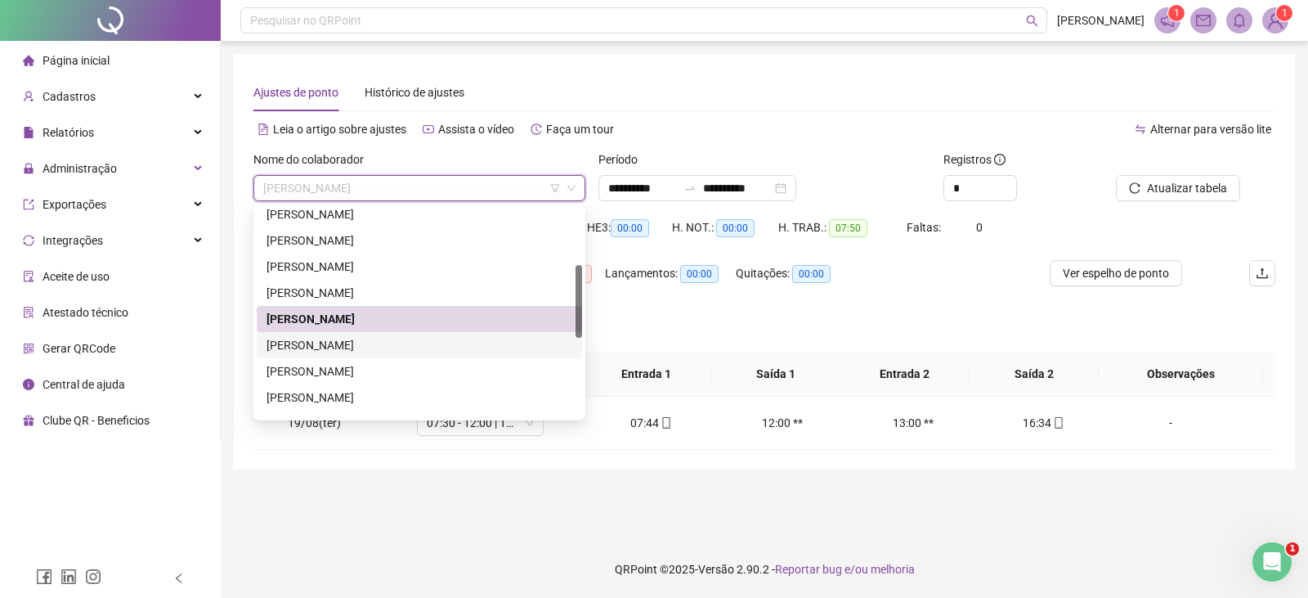
scroll to position [245, 0]
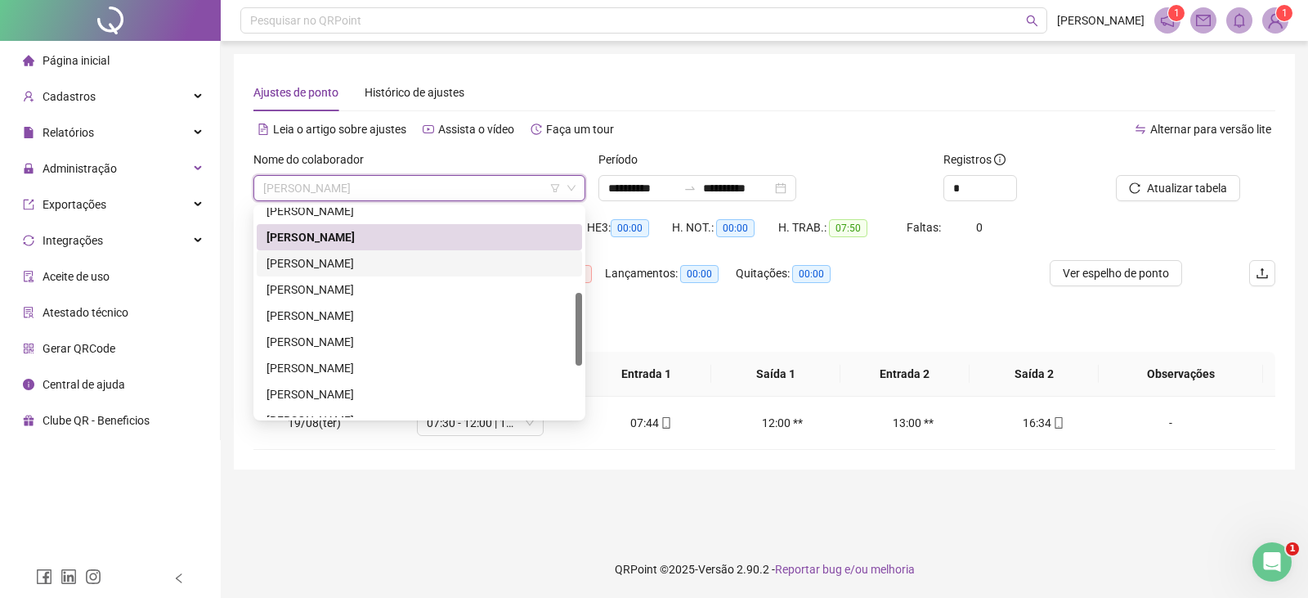
click at [428, 264] on div "[PERSON_NAME]" at bounding box center [419, 263] width 306 height 18
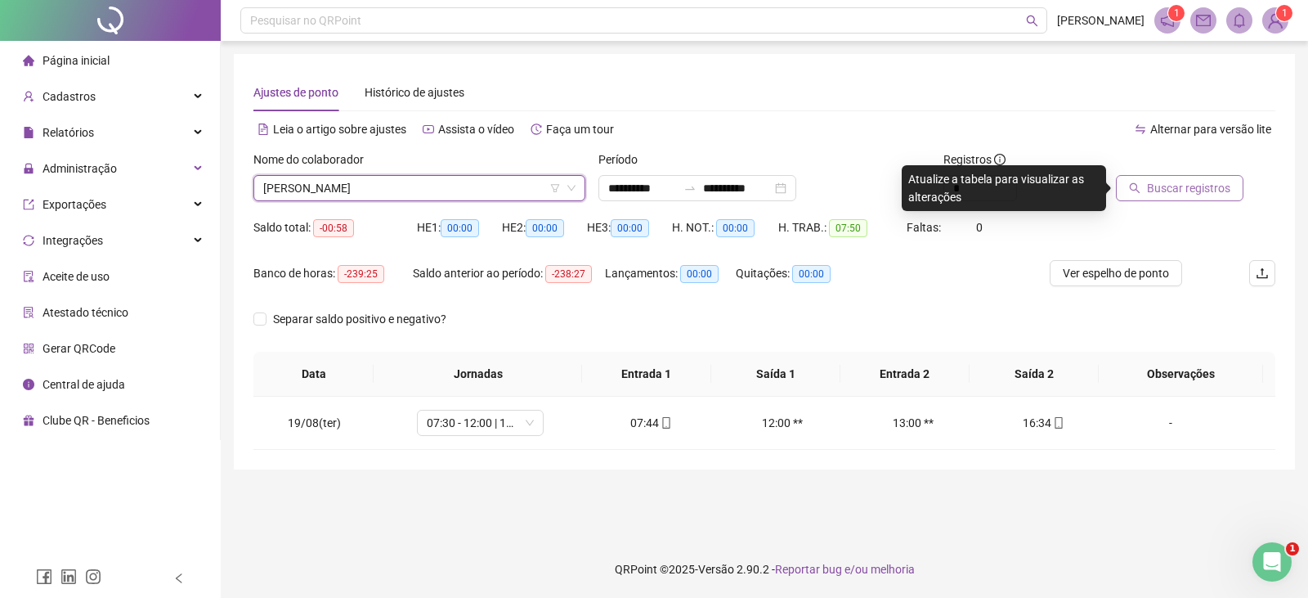
click at [1185, 189] on span "Buscar registros" at bounding box center [1188, 188] width 83 height 18
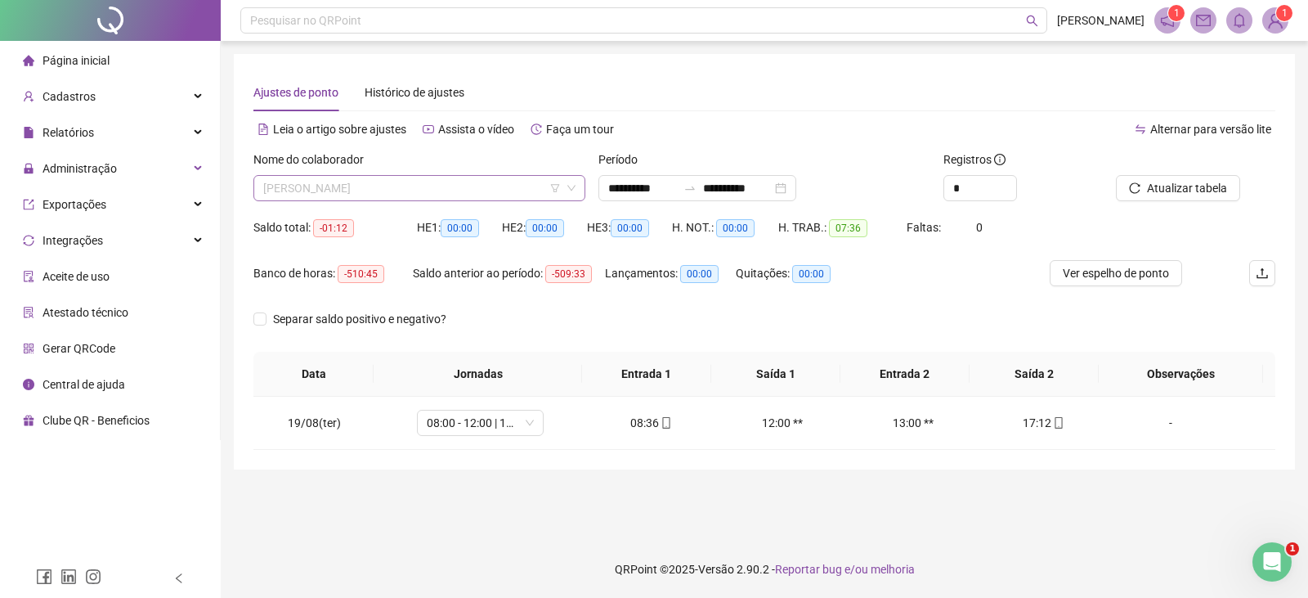
click at [486, 195] on span "[PERSON_NAME]" at bounding box center [419, 188] width 312 height 25
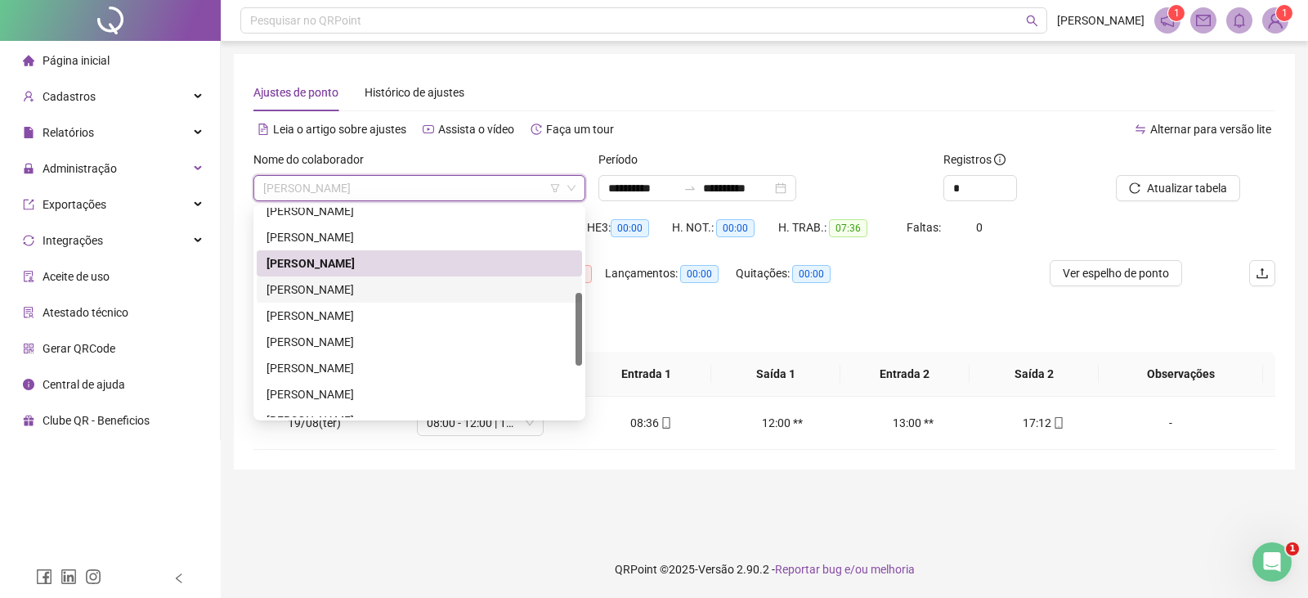
click at [380, 293] on div "[PERSON_NAME]" at bounding box center [419, 289] width 306 height 18
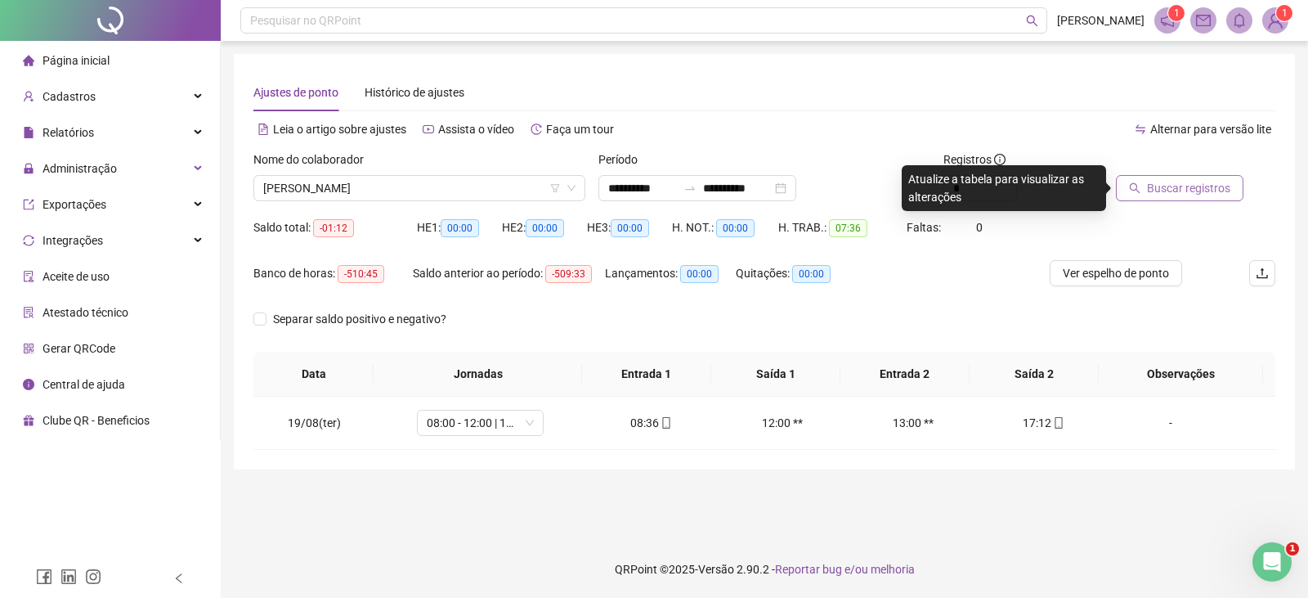
click at [1157, 192] on span "Buscar registros" at bounding box center [1188, 188] width 83 height 18
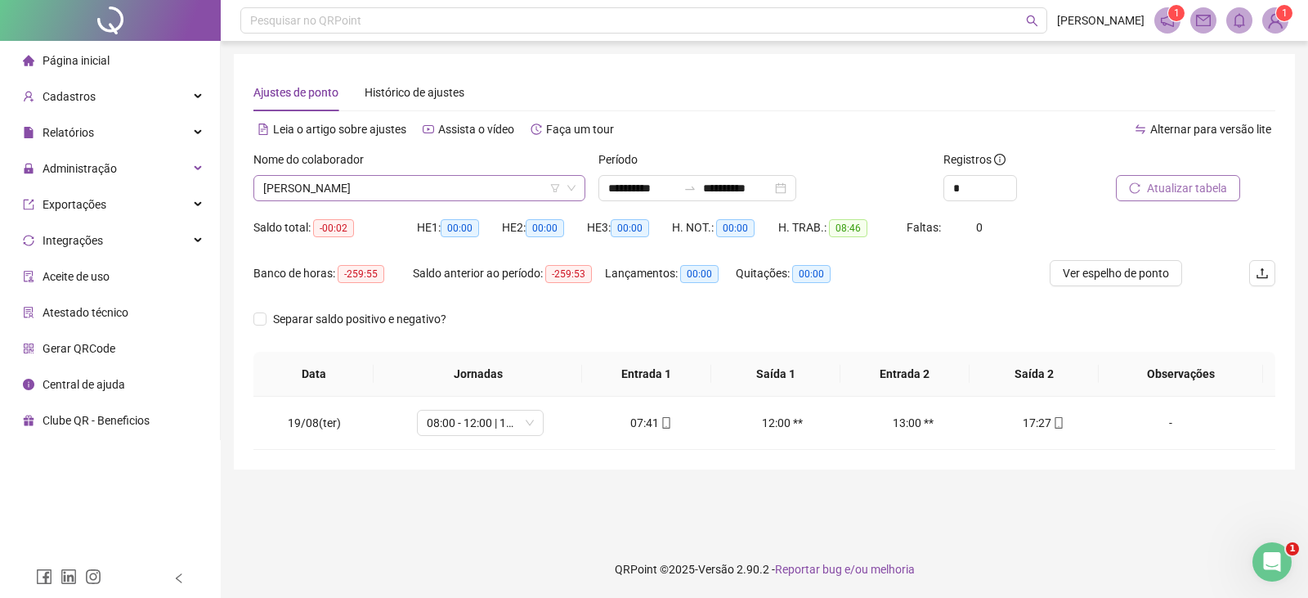
click at [445, 187] on span "[PERSON_NAME]" at bounding box center [419, 188] width 312 height 25
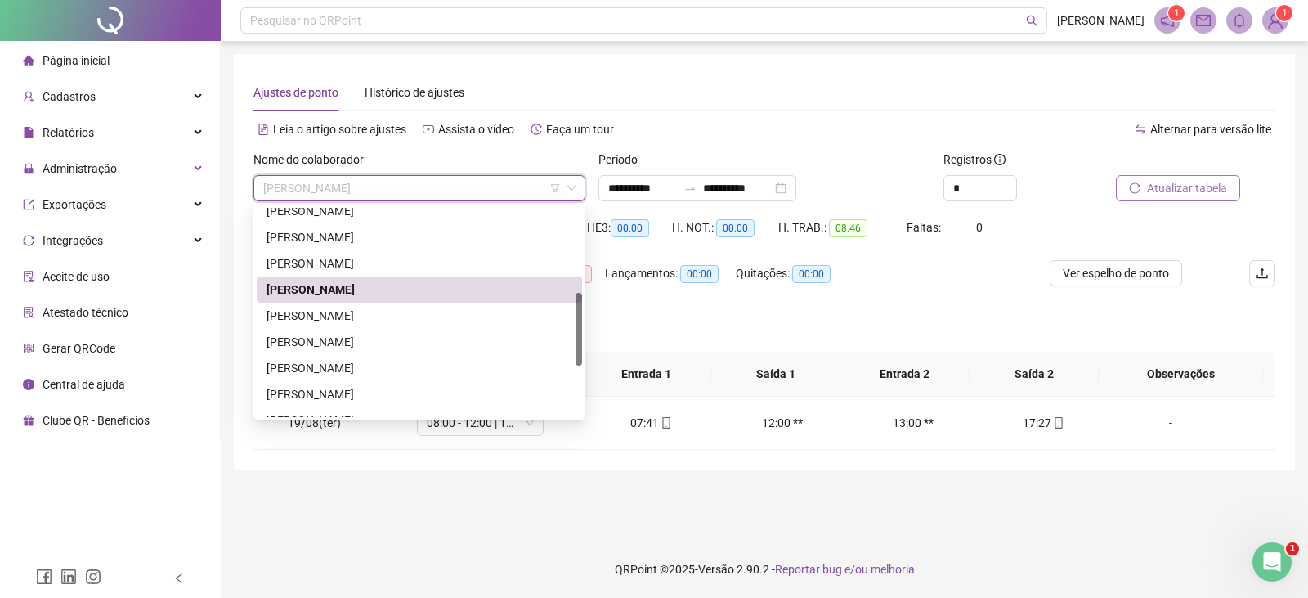
click at [401, 289] on div "[PERSON_NAME]" at bounding box center [419, 289] width 306 height 18
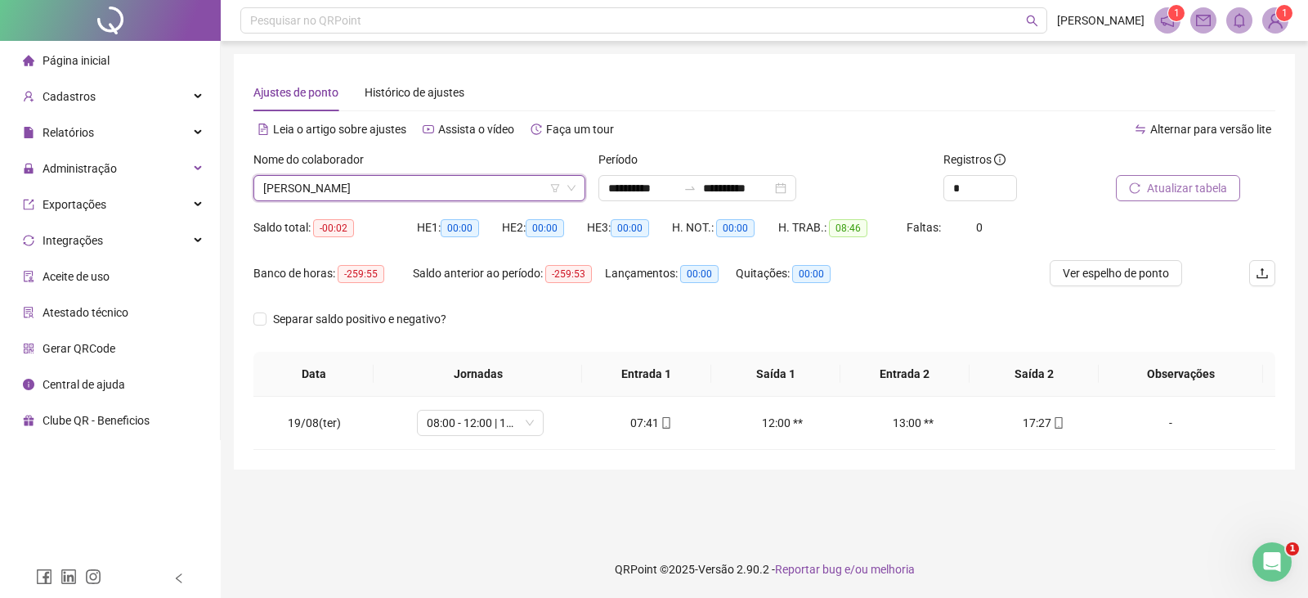
click at [1168, 184] on span "Atualizar tabela" at bounding box center [1187, 188] width 80 height 18
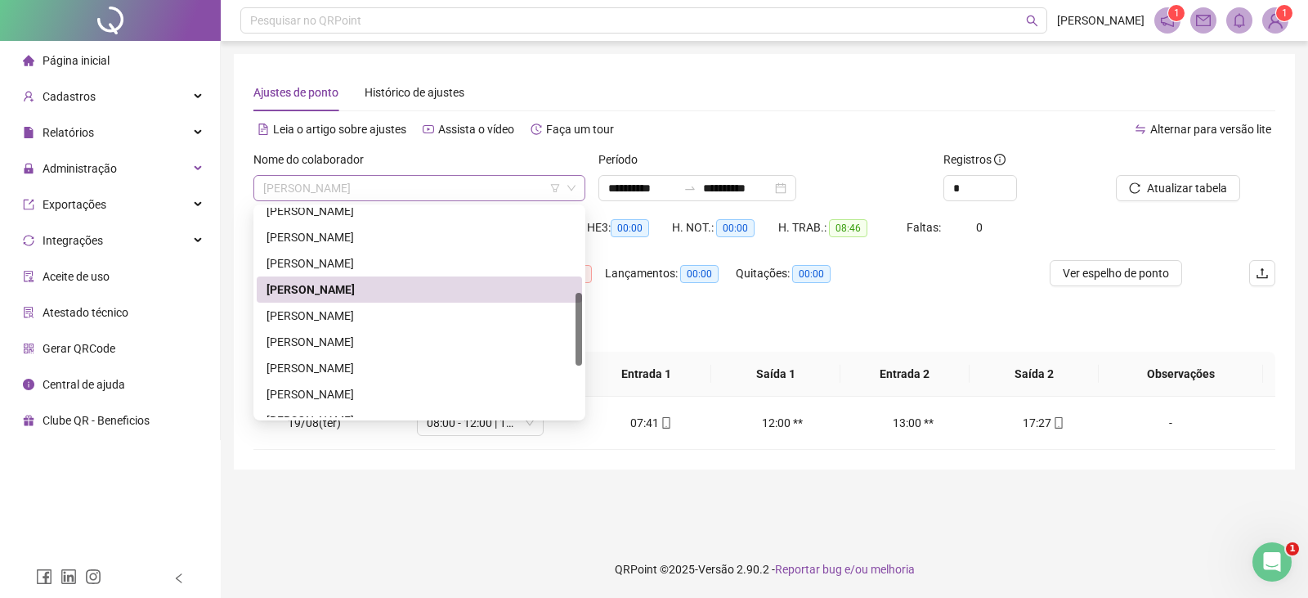
click at [428, 186] on span "[PERSON_NAME]" at bounding box center [419, 188] width 312 height 25
drag, startPoint x: 426, startPoint y: 293, endPoint x: 509, endPoint y: 296, distance: 83.4
click at [427, 293] on div "[PERSON_NAME]" at bounding box center [419, 289] width 306 height 18
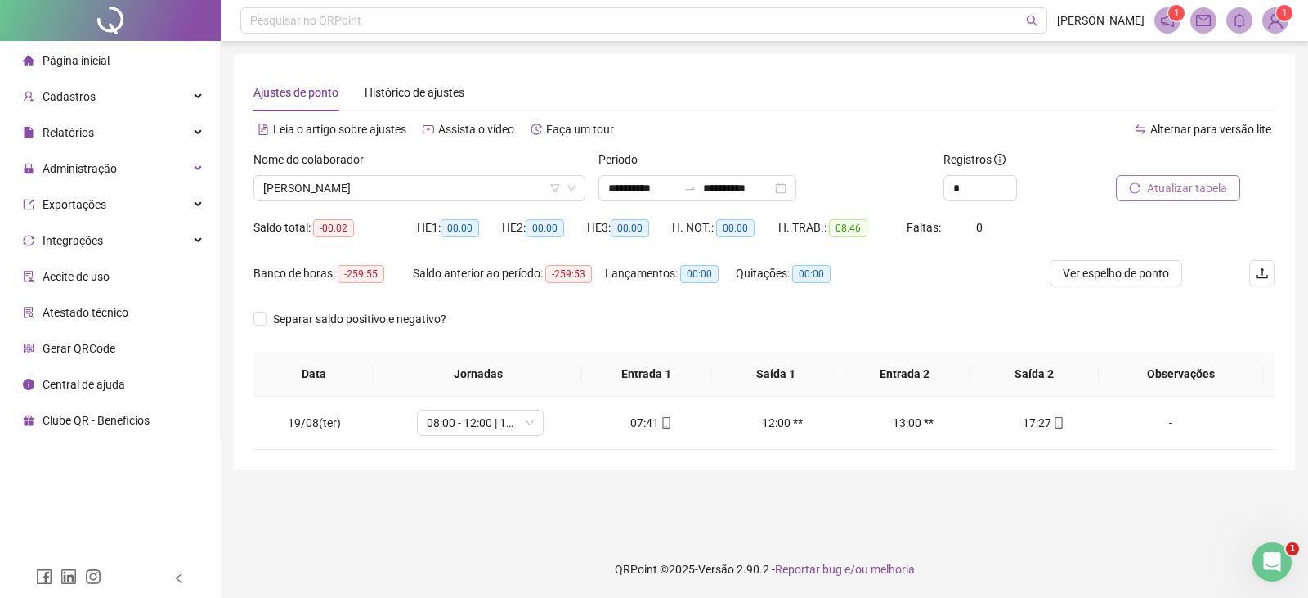
click at [1160, 191] on span "Atualizar tabela" at bounding box center [1187, 188] width 80 height 18
click at [452, 191] on span "[PERSON_NAME]" at bounding box center [419, 188] width 312 height 25
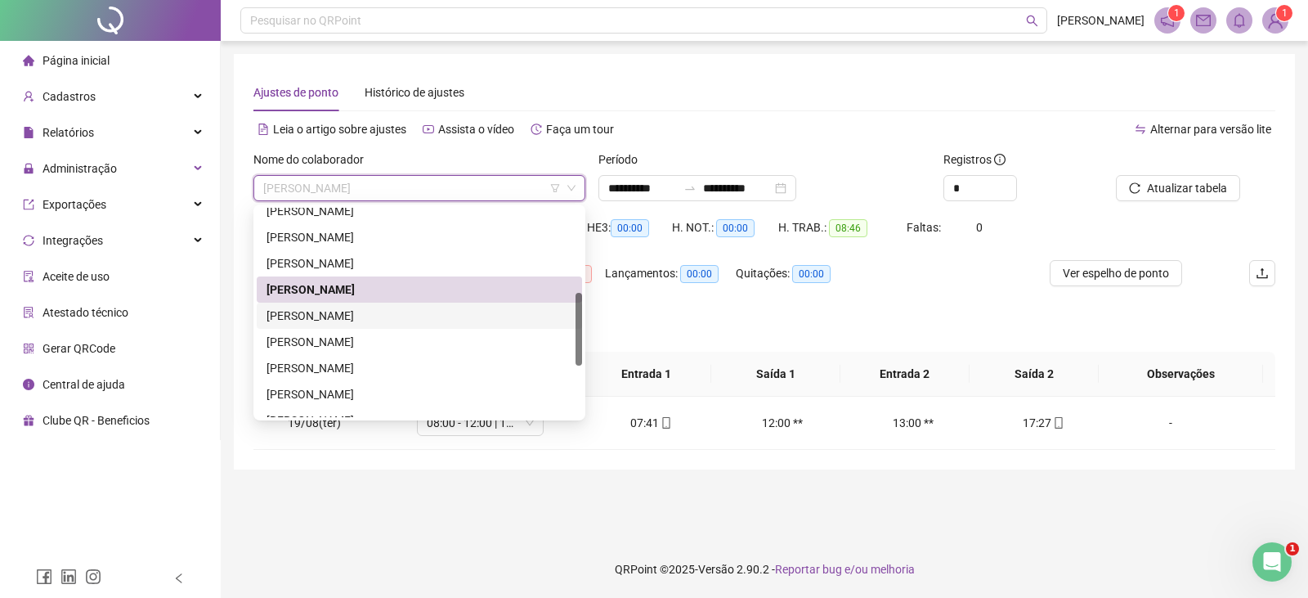
click at [391, 316] on div "[PERSON_NAME]" at bounding box center [419, 316] width 306 height 18
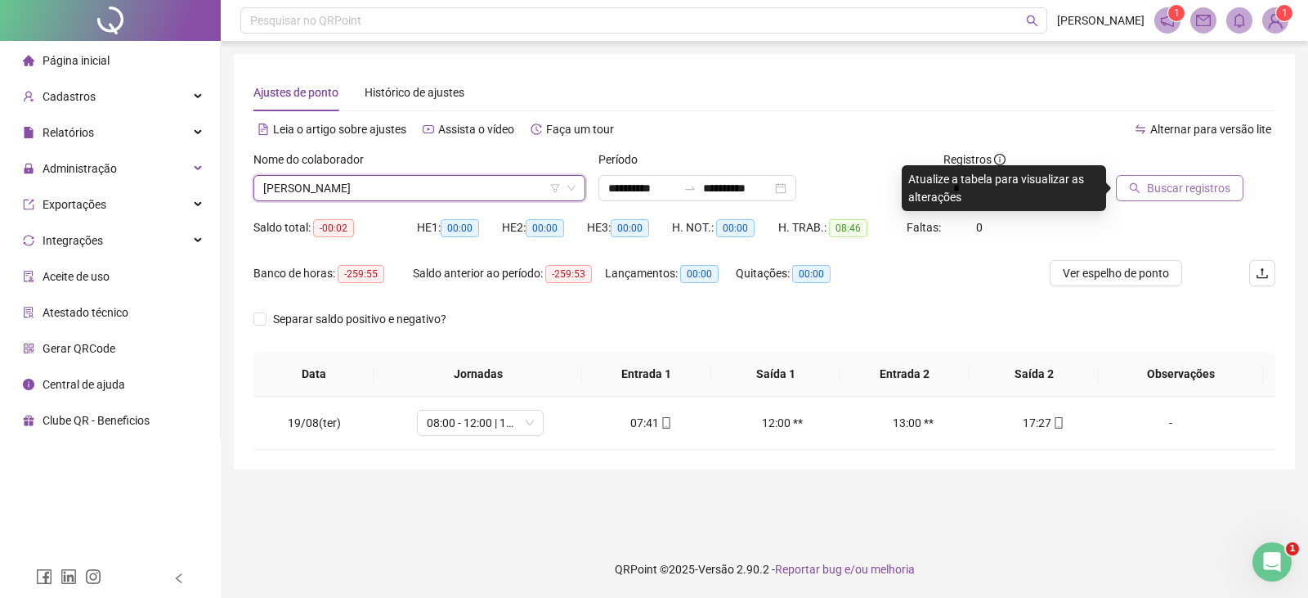
click at [1165, 187] on span "Buscar registros" at bounding box center [1188, 188] width 83 height 18
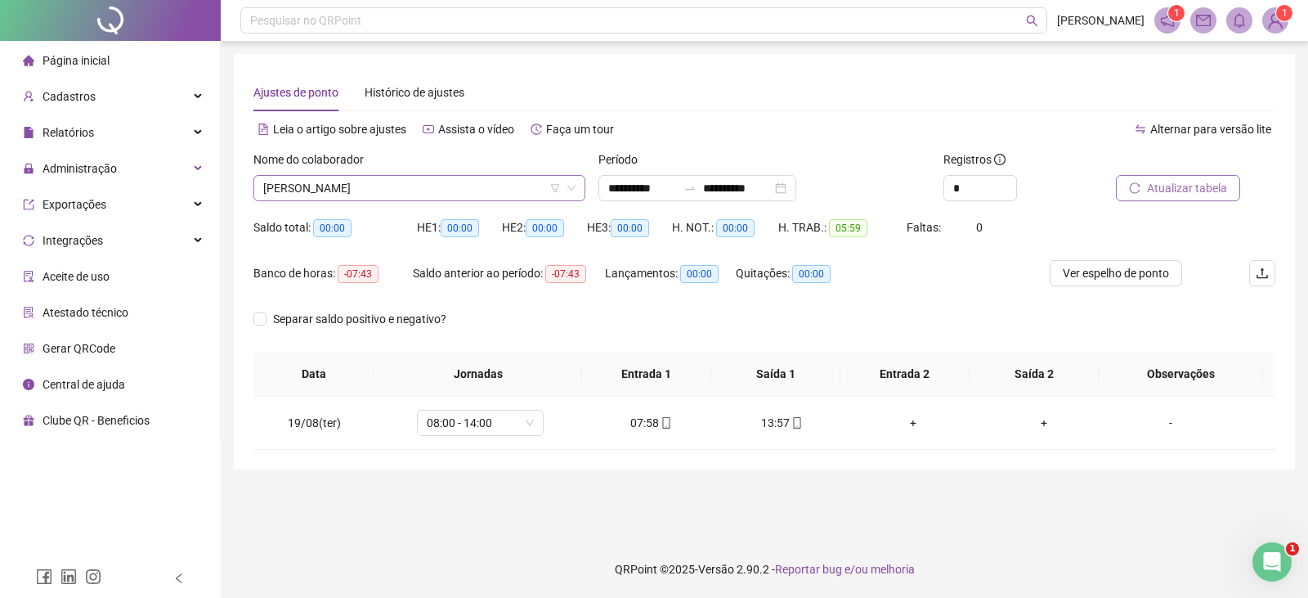
click at [432, 186] on span "[PERSON_NAME]" at bounding box center [419, 188] width 312 height 25
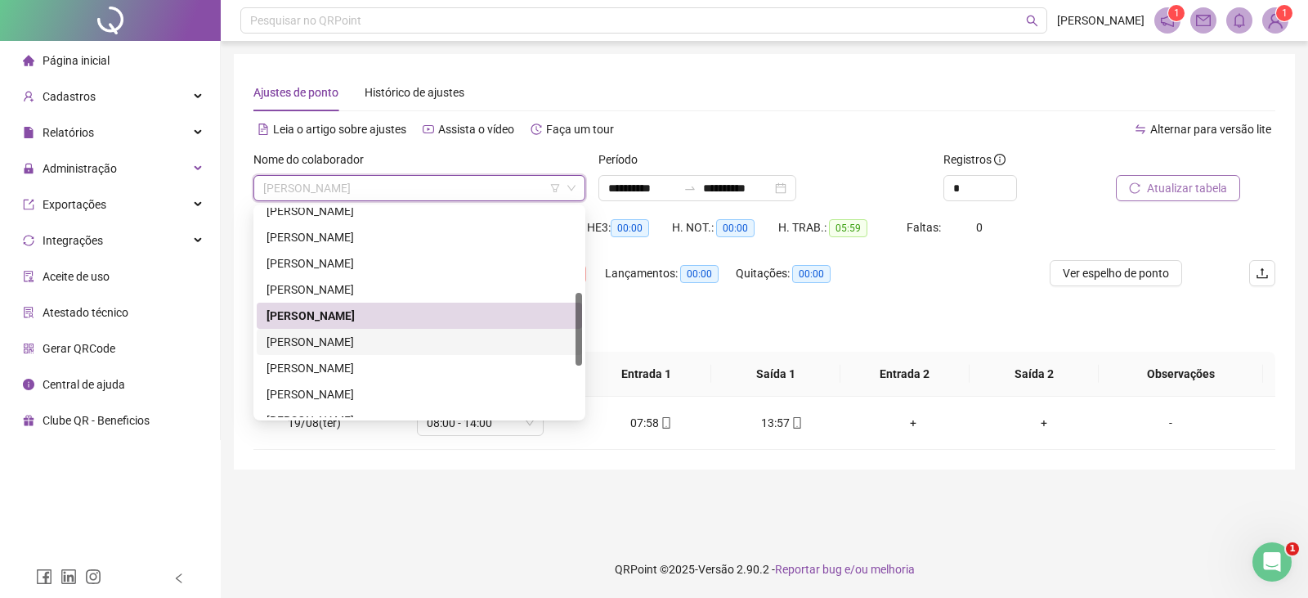
click at [371, 343] on div "[PERSON_NAME]" at bounding box center [419, 342] width 306 height 18
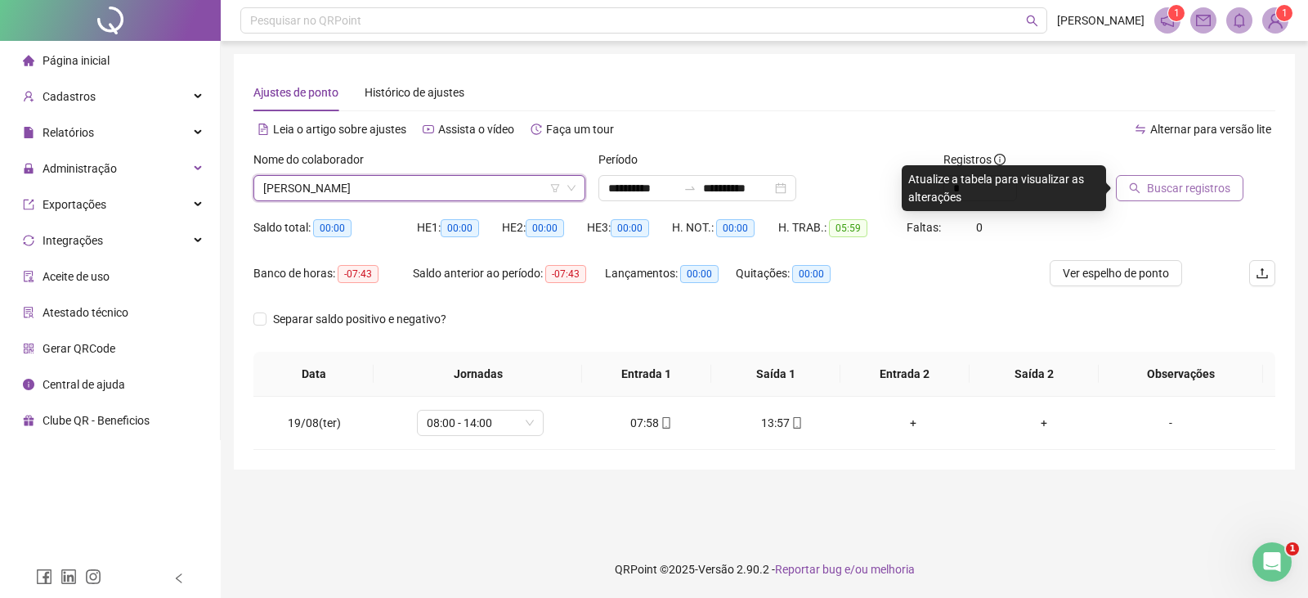
click at [1179, 183] on span "Buscar registros" at bounding box center [1188, 188] width 83 height 18
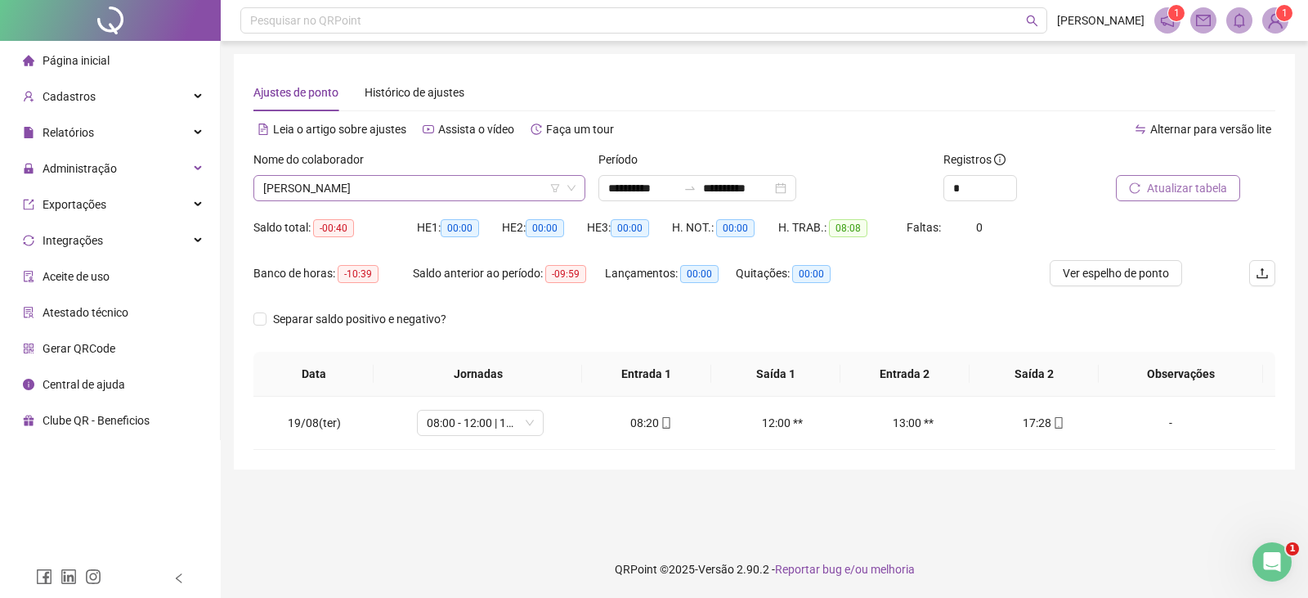
click at [502, 184] on span "[PERSON_NAME]" at bounding box center [419, 188] width 312 height 25
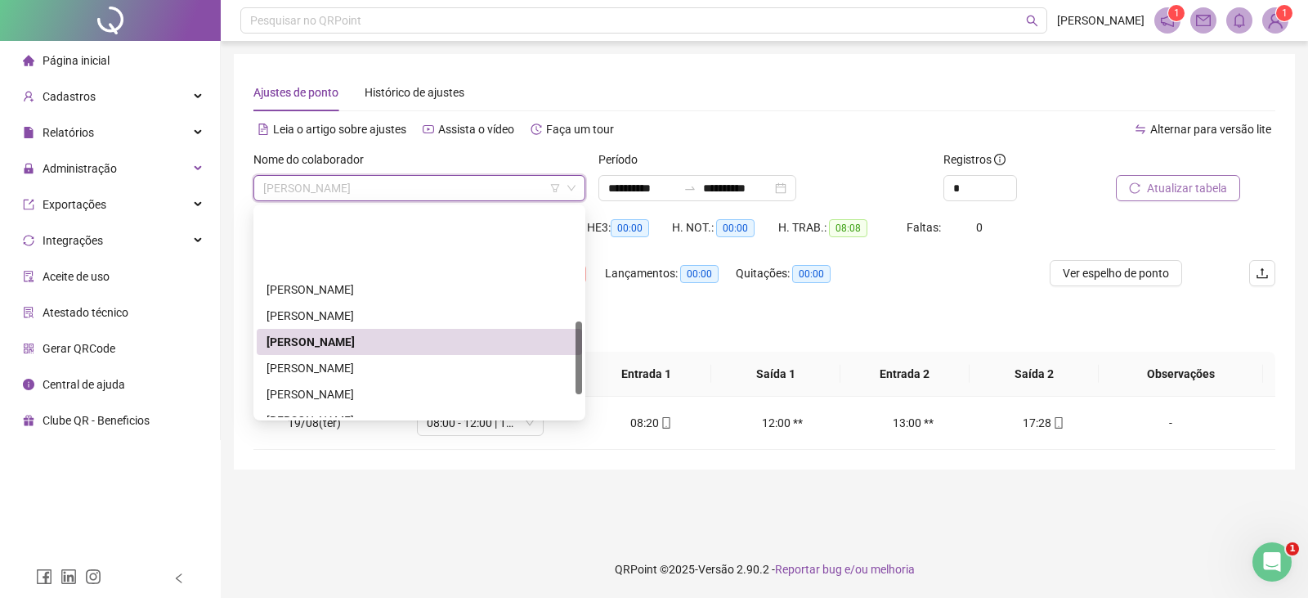
scroll to position [327, 0]
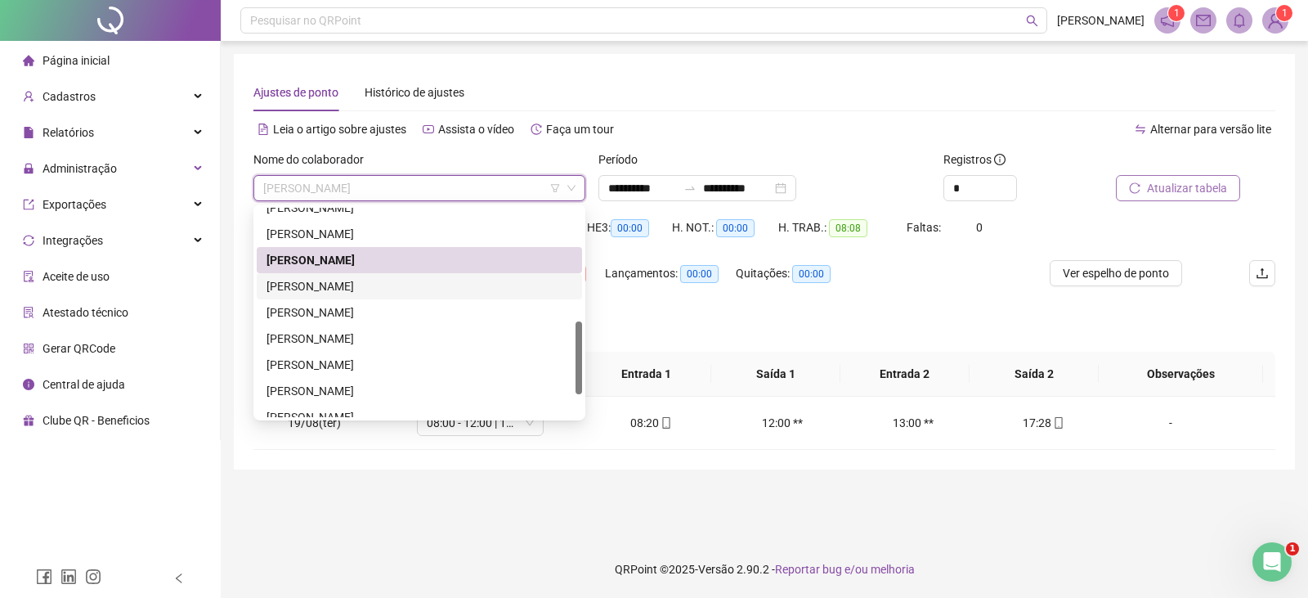
drag, startPoint x: 401, startPoint y: 282, endPoint x: 530, endPoint y: 293, distance: 128.8
click at [401, 284] on div "[PERSON_NAME]" at bounding box center [419, 286] width 306 height 18
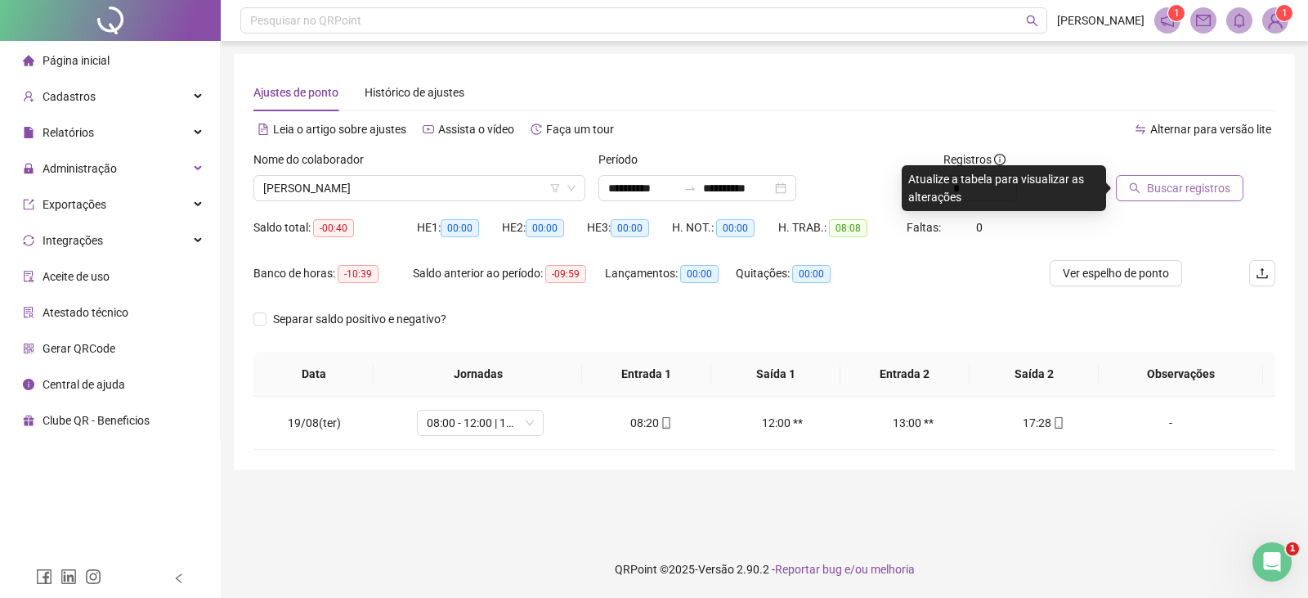
click at [1190, 187] on span "Buscar registros" at bounding box center [1188, 188] width 83 height 18
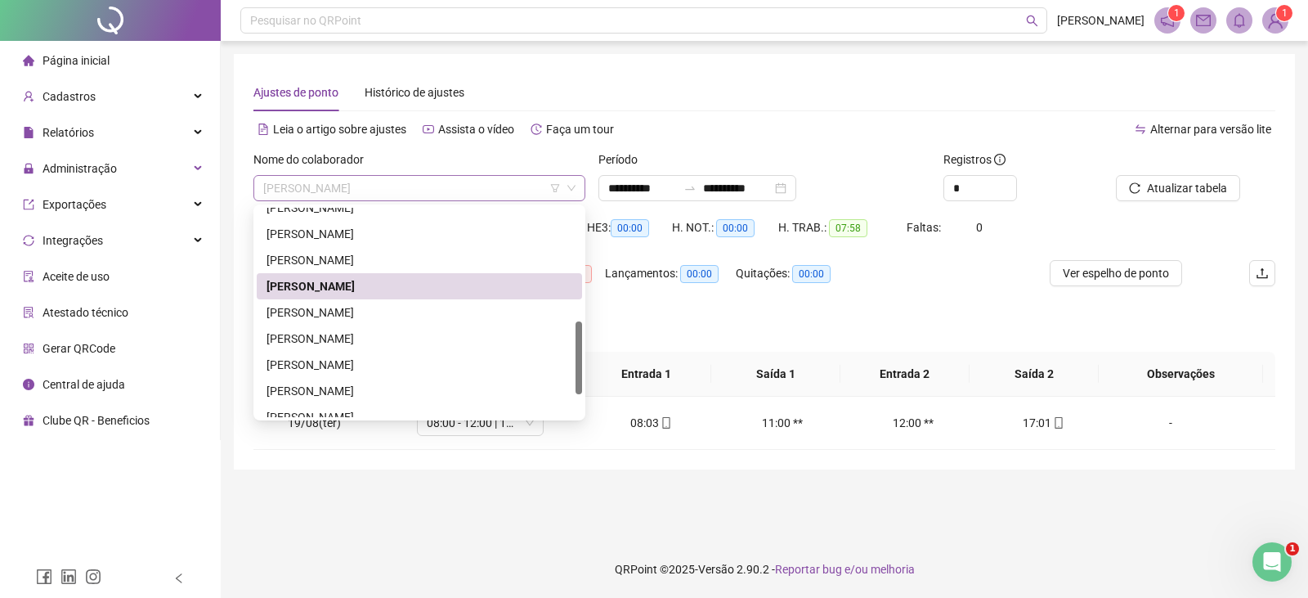
click at [495, 193] on span "[PERSON_NAME]" at bounding box center [419, 188] width 312 height 25
click at [365, 323] on div "[PERSON_NAME]" at bounding box center [419, 312] width 325 height 26
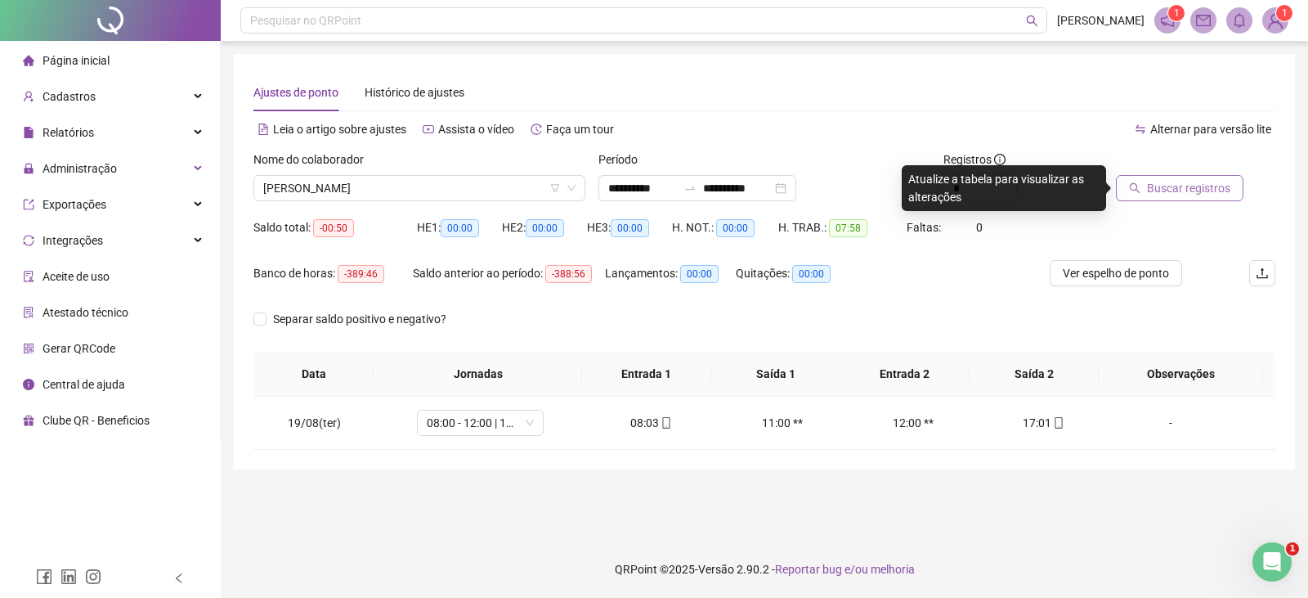
click at [1189, 185] on span "Buscar registros" at bounding box center [1188, 188] width 83 height 18
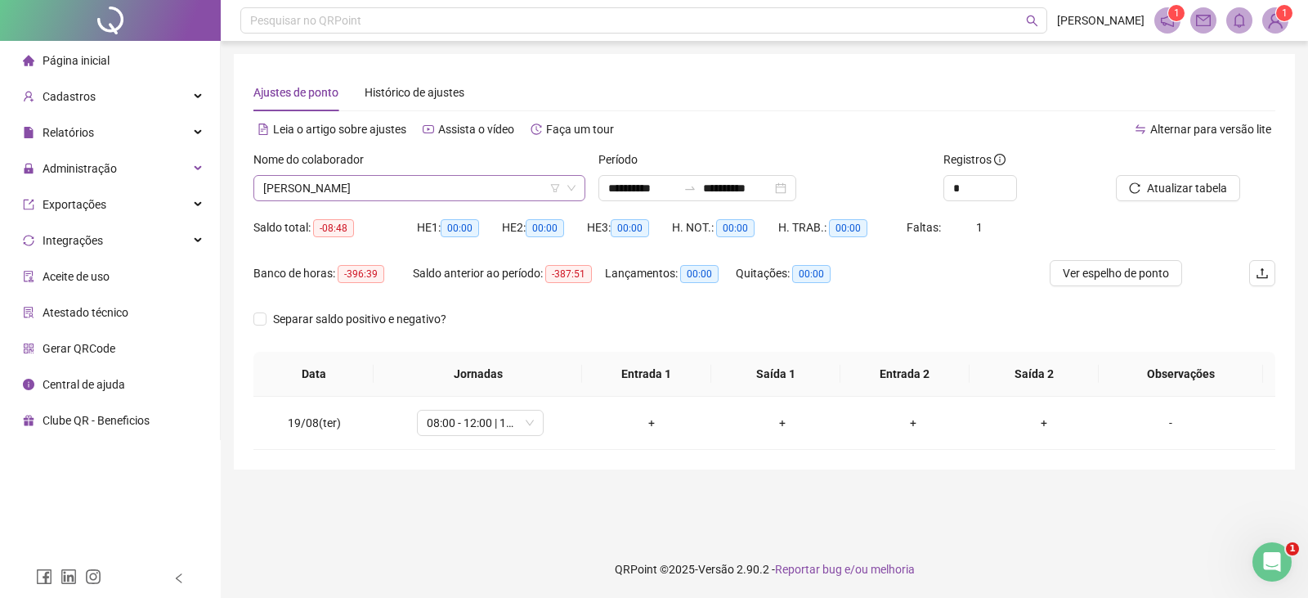
click at [478, 193] on span "[PERSON_NAME]" at bounding box center [419, 188] width 312 height 25
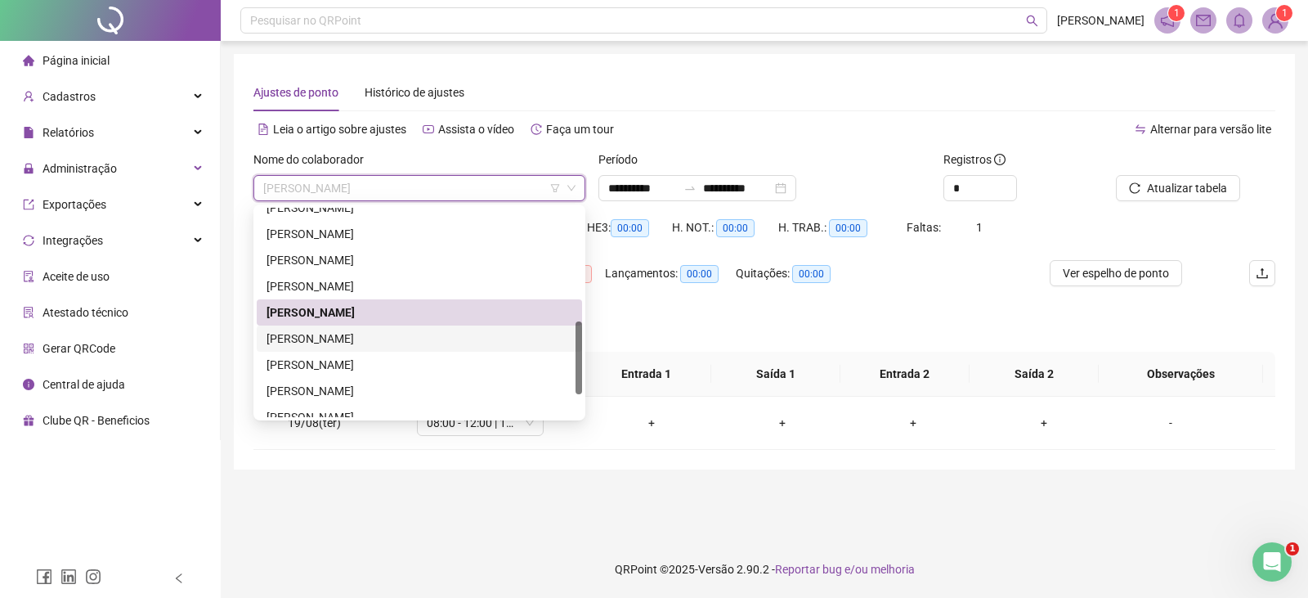
click at [410, 331] on div "[PERSON_NAME]" at bounding box center [419, 338] width 306 height 18
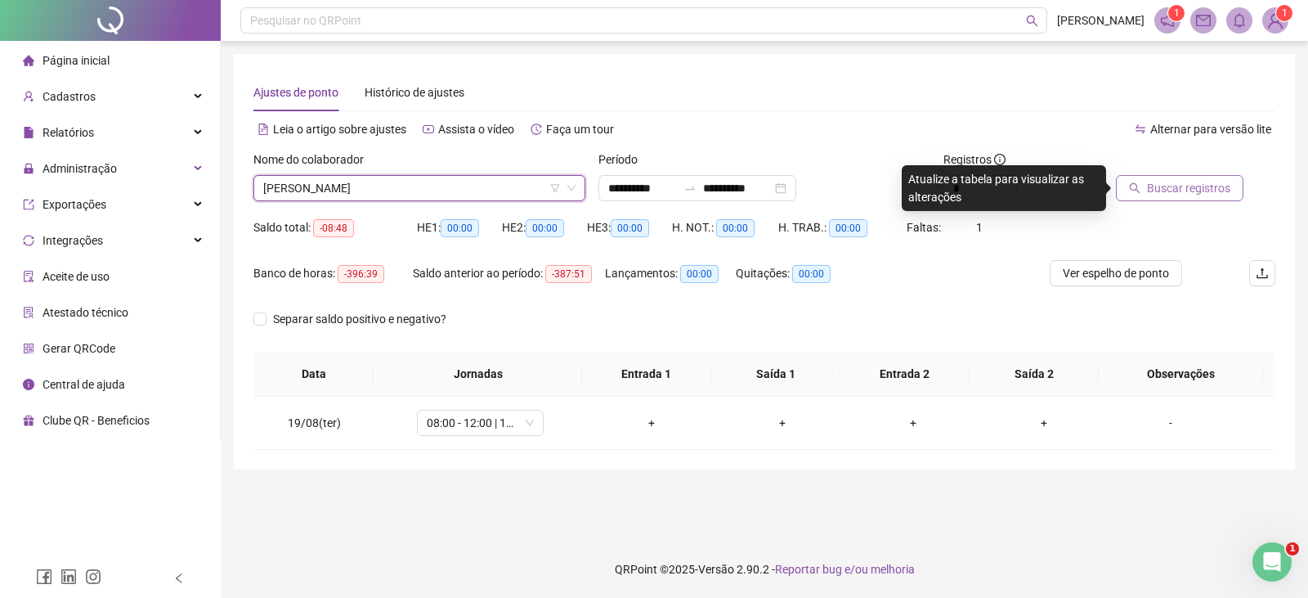
click at [1205, 179] on span "Buscar registros" at bounding box center [1188, 188] width 83 height 18
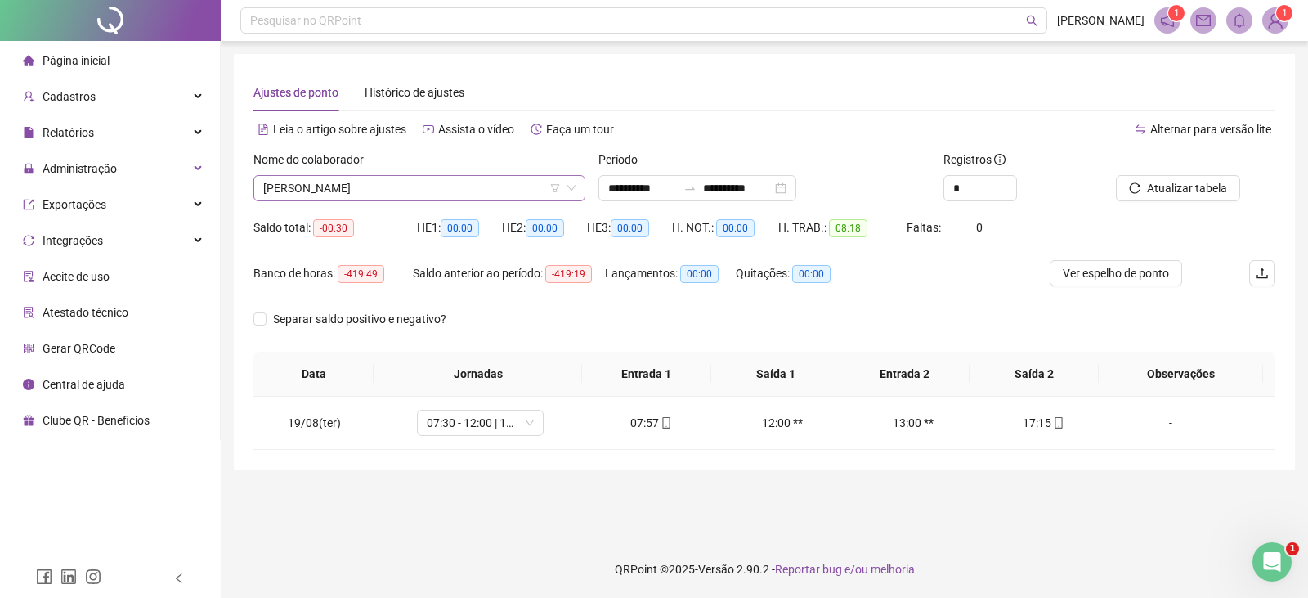
click at [442, 189] on span "[PERSON_NAME]" at bounding box center [419, 188] width 312 height 25
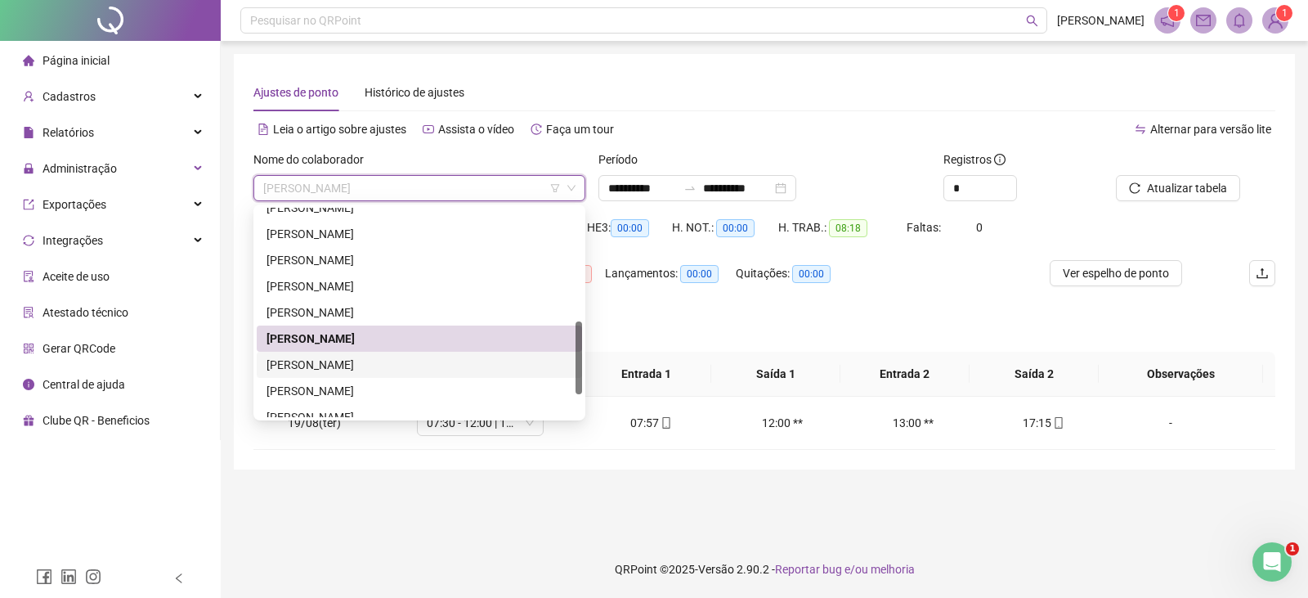
click at [405, 374] on div "[PERSON_NAME]" at bounding box center [419, 365] width 325 height 26
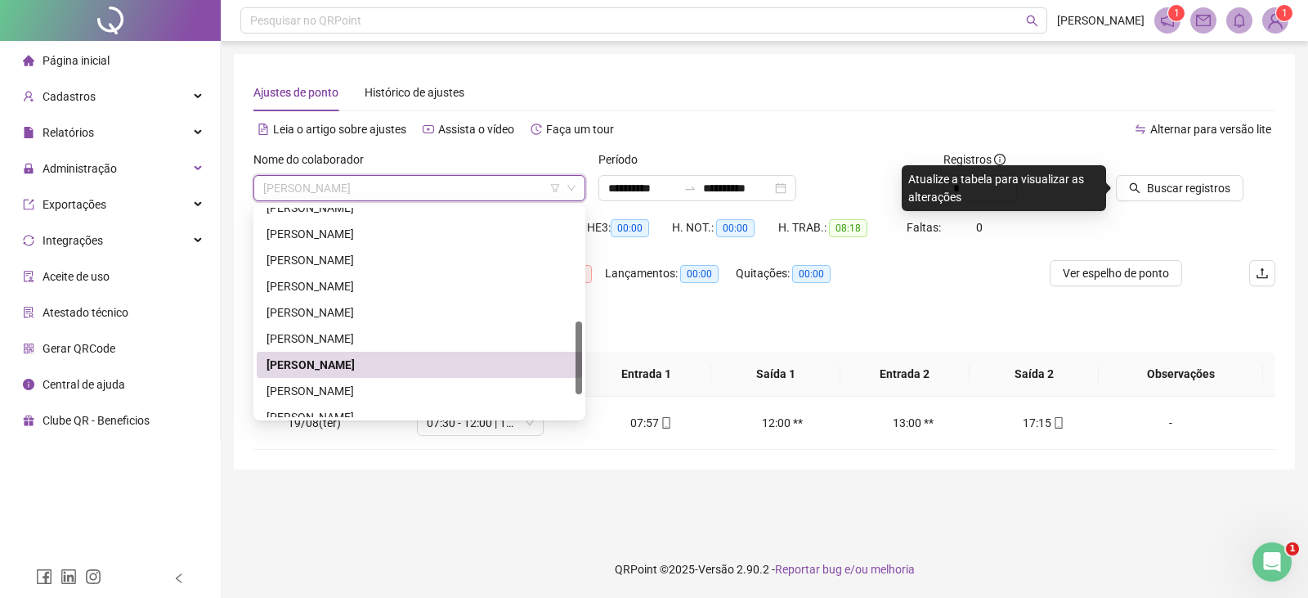
click at [446, 187] on span "[PERSON_NAME]" at bounding box center [419, 188] width 312 height 25
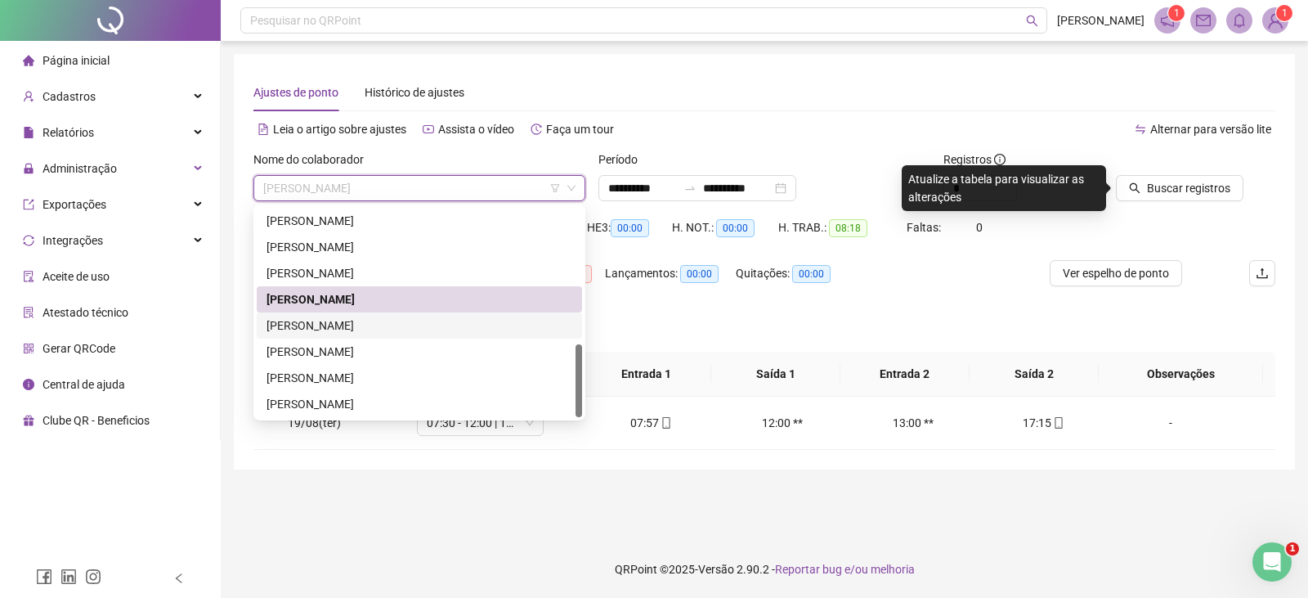
click at [386, 330] on div "[PERSON_NAME]" at bounding box center [419, 325] width 306 height 18
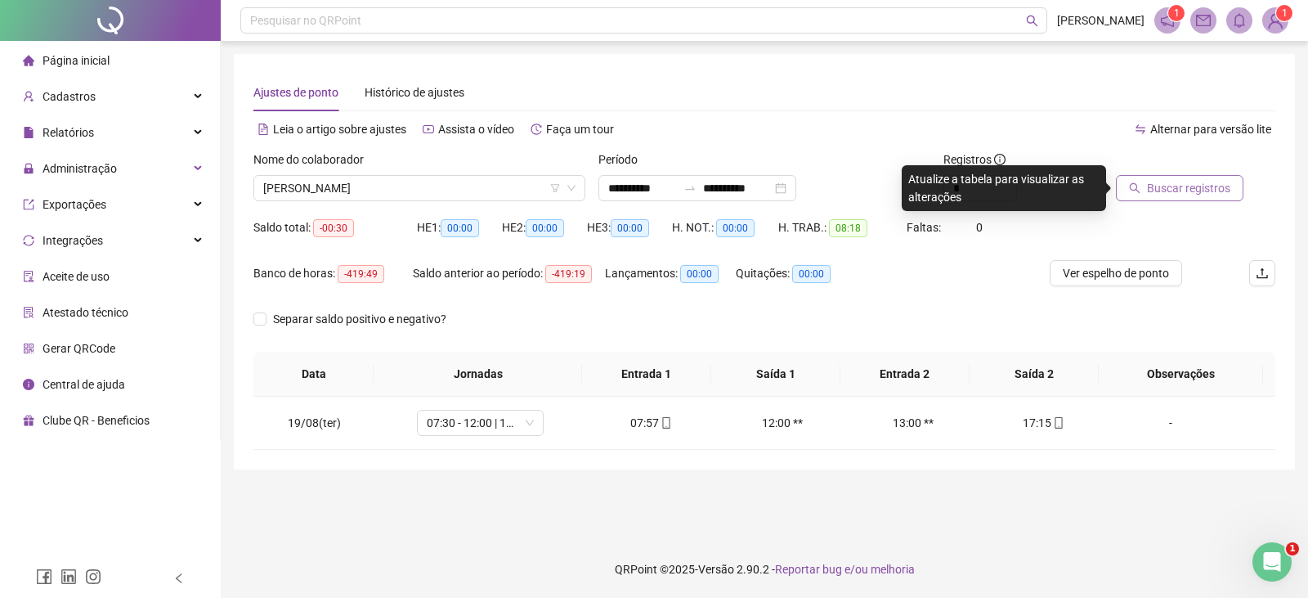
click at [1165, 198] on button "Buscar registros" at bounding box center [1180, 188] width 128 height 26
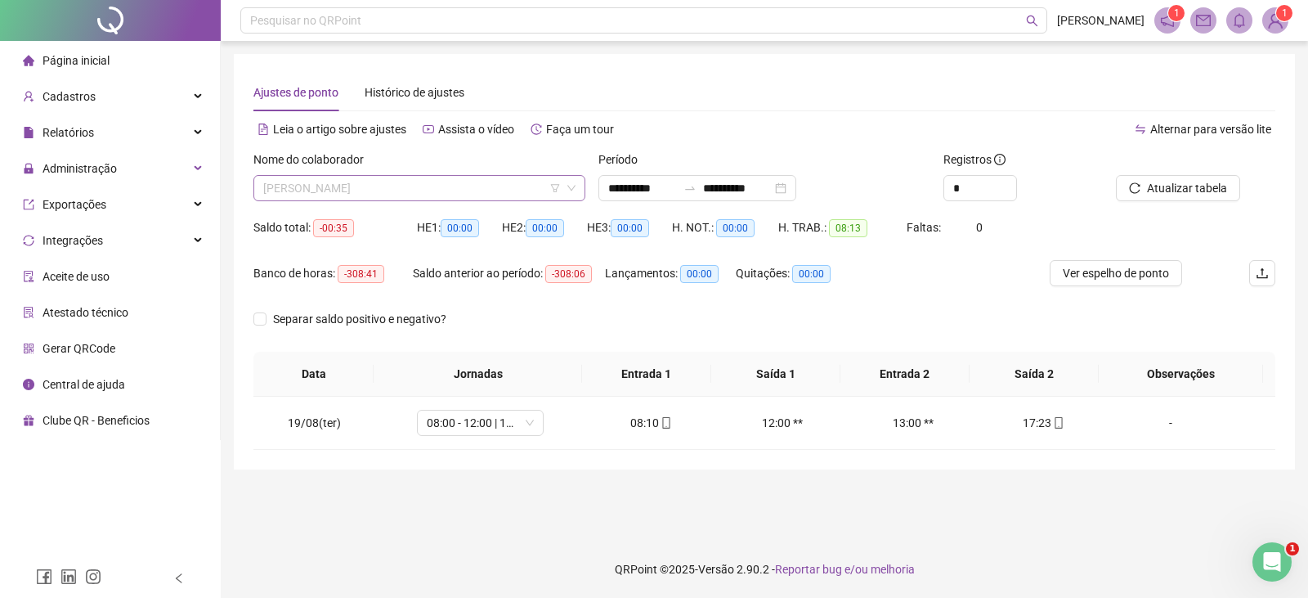
click at [482, 191] on span "[PERSON_NAME]" at bounding box center [419, 188] width 312 height 25
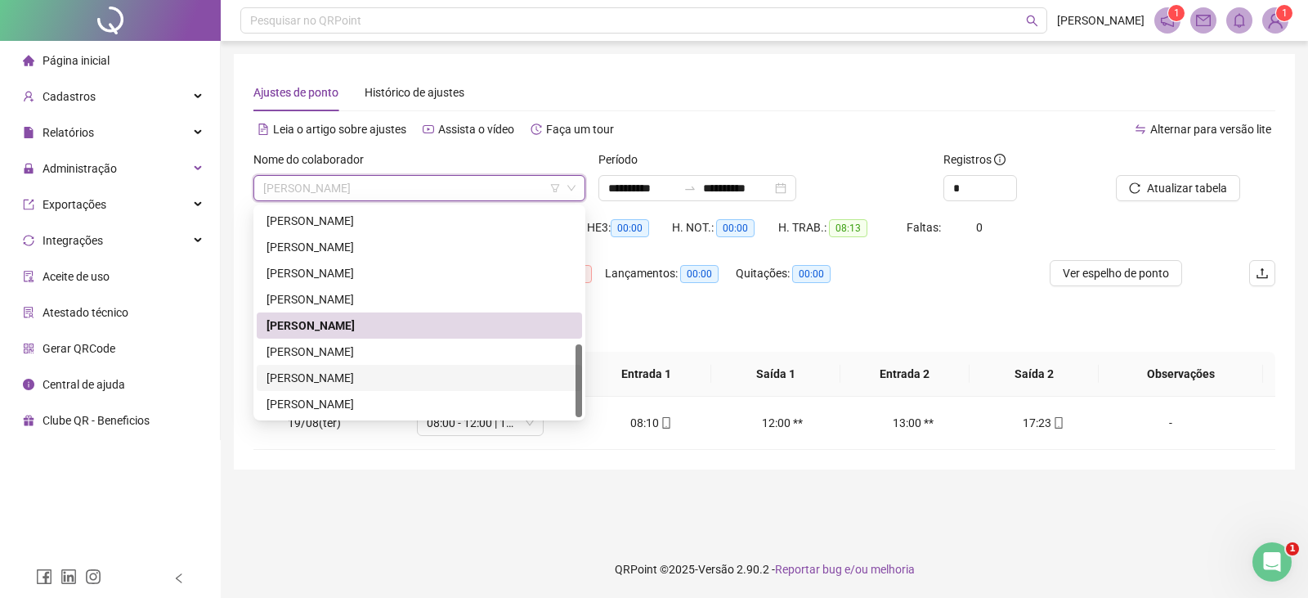
click at [381, 378] on div "[PERSON_NAME]" at bounding box center [419, 378] width 306 height 18
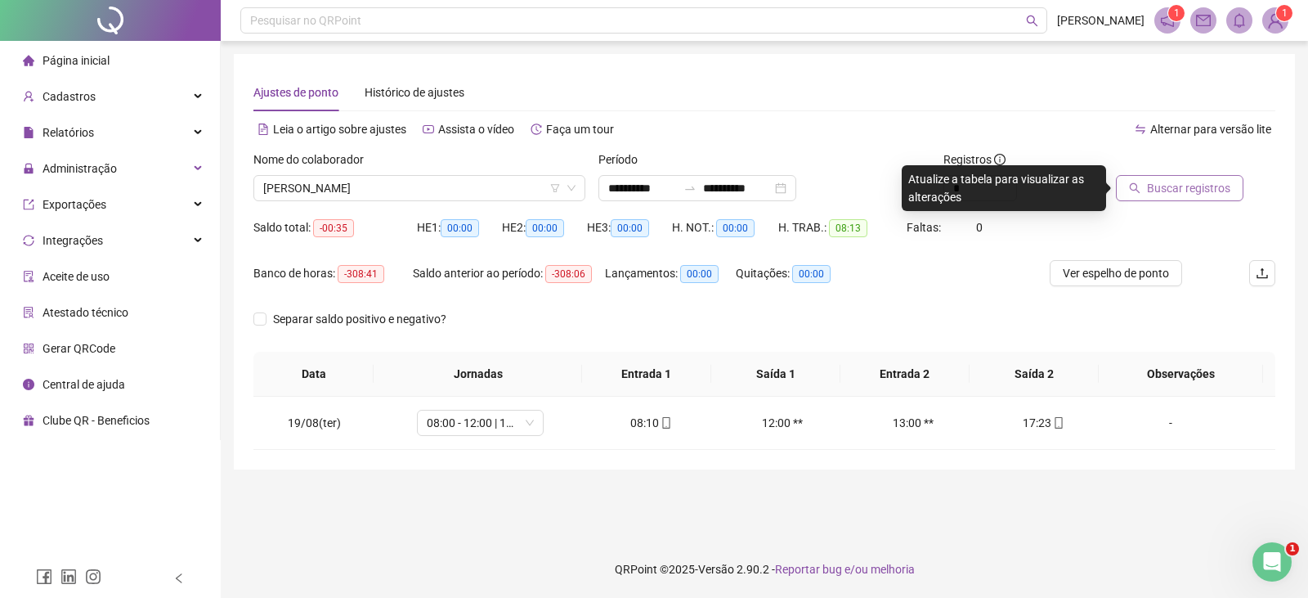
click at [1164, 184] on span "Buscar registros" at bounding box center [1188, 188] width 83 height 18
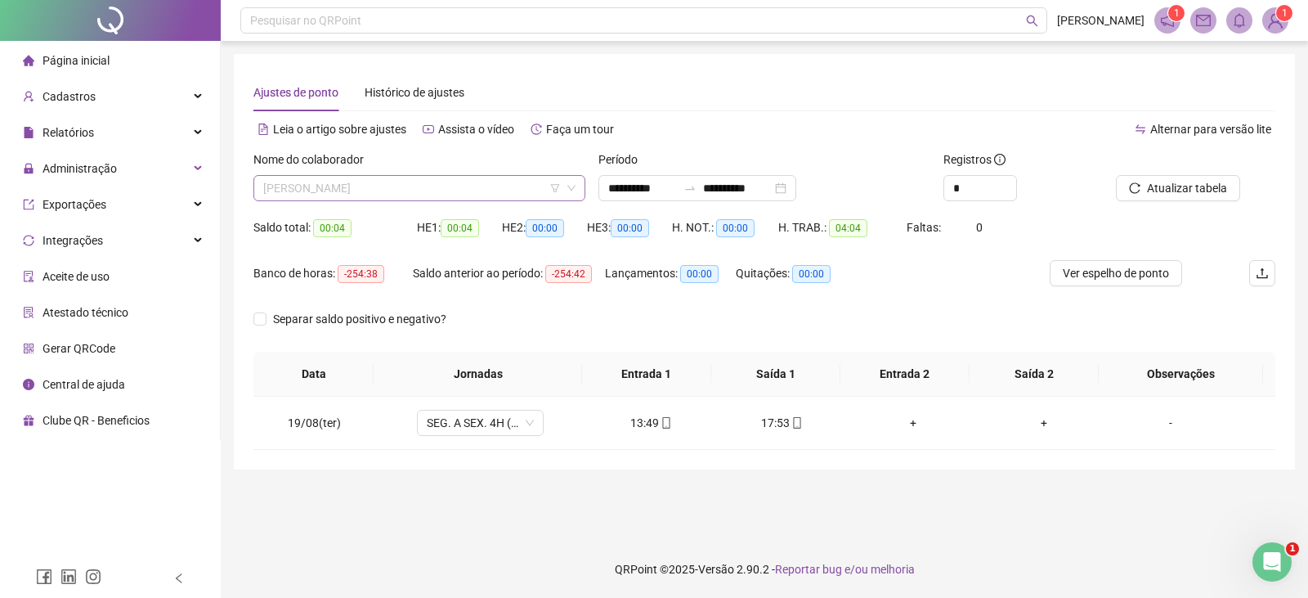
click at [441, 176] on span "[PERSON_NAME]" at bounding box center [419, 188] width 312 height 25
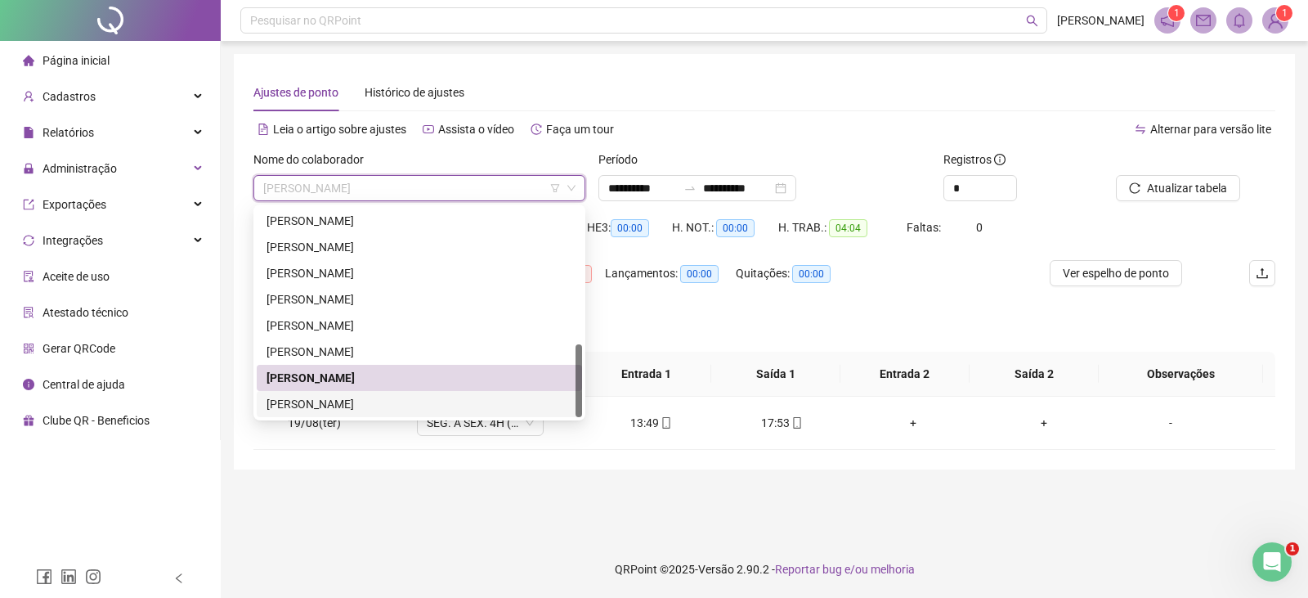
click at [419, 392] on div "[PERSON_NAME]" at bounding box center [419, 404] width 325 height 26
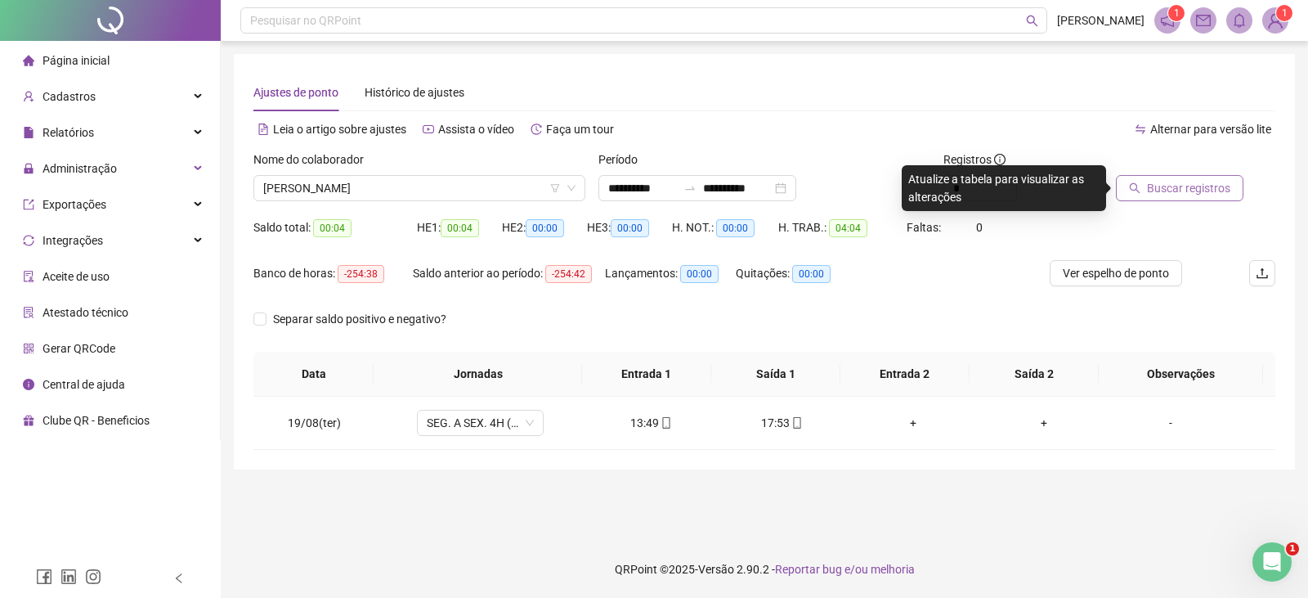
click at [1166, 185] on span "Buscar registros" at bounding box center [1188, 188] width 83 height 18
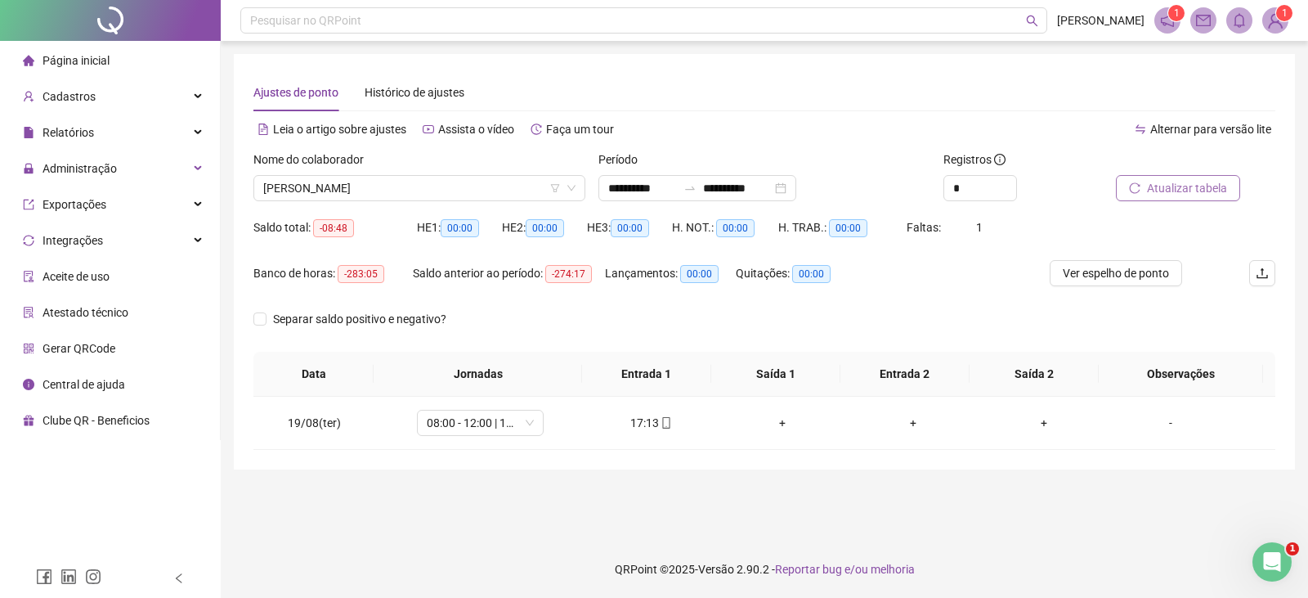
click at [1159, 188] on span "Atualizar tabela" at bounding box center [1187, 188] width 80 height 18
click at [479, 186] on span "[PERSON_NAME]" at bounding box center [419, 188] width 312 height 25
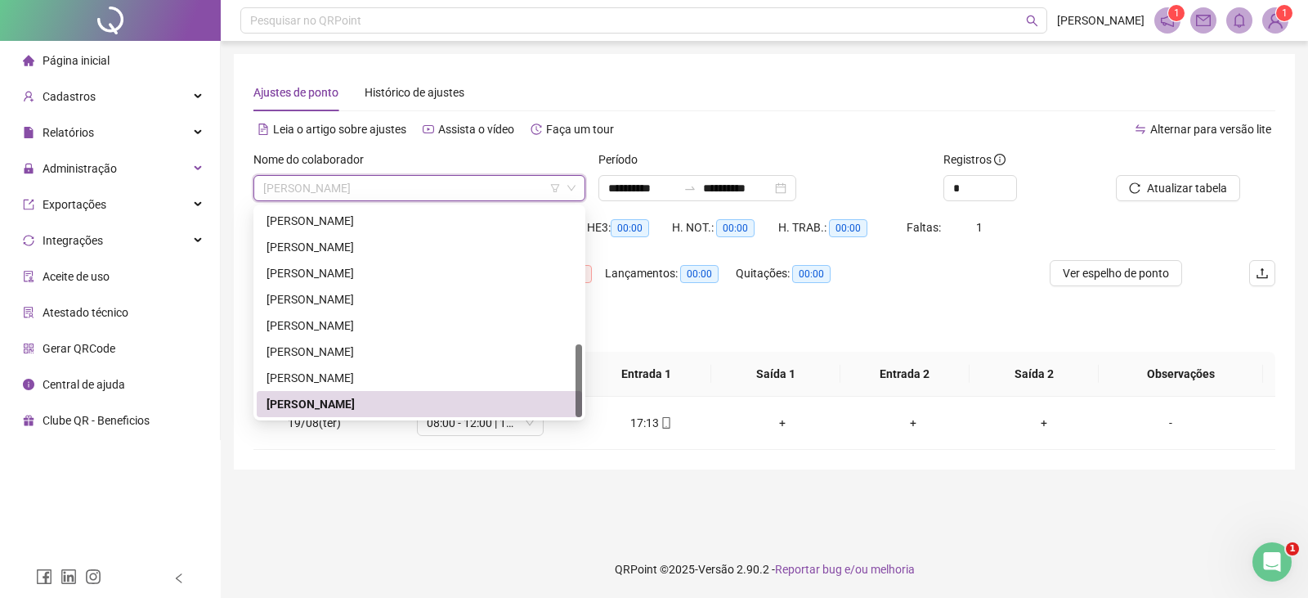
click at [741, 481] on main "**********" at bounding box center [764, 290] width 1061 height 473
